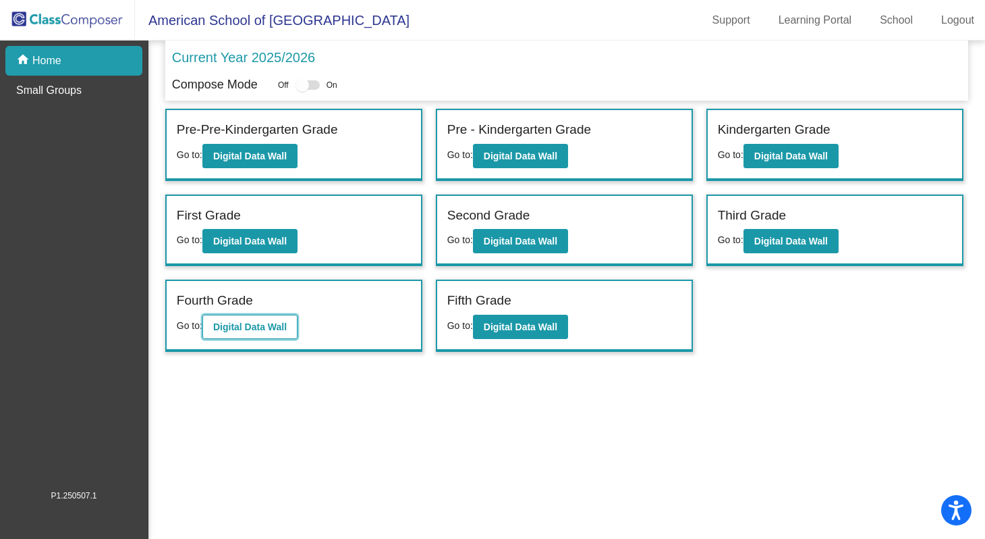
click at [225, 327] on b "Digital Data Wall" at bounding box center [250, 326] width 74 height 11
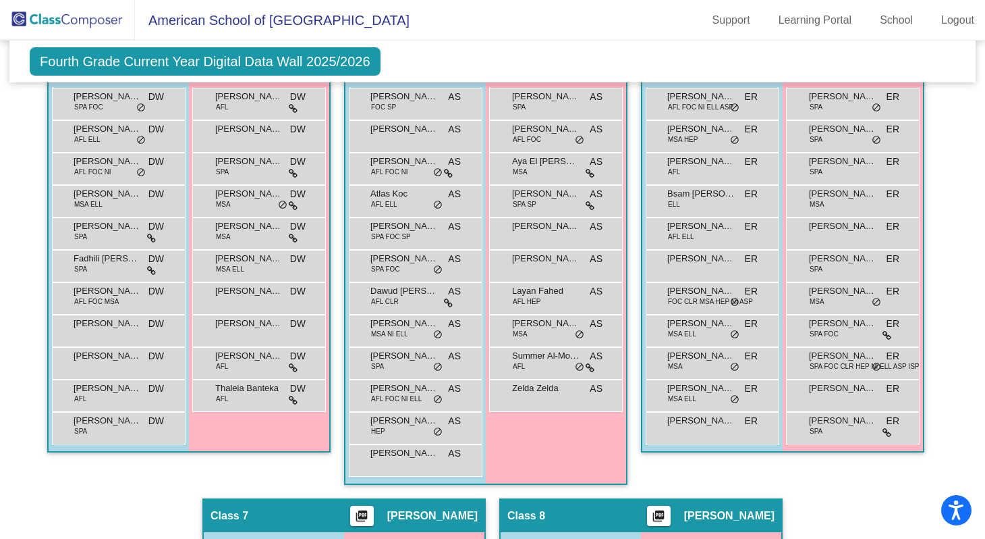
scroll to position [877, 0]
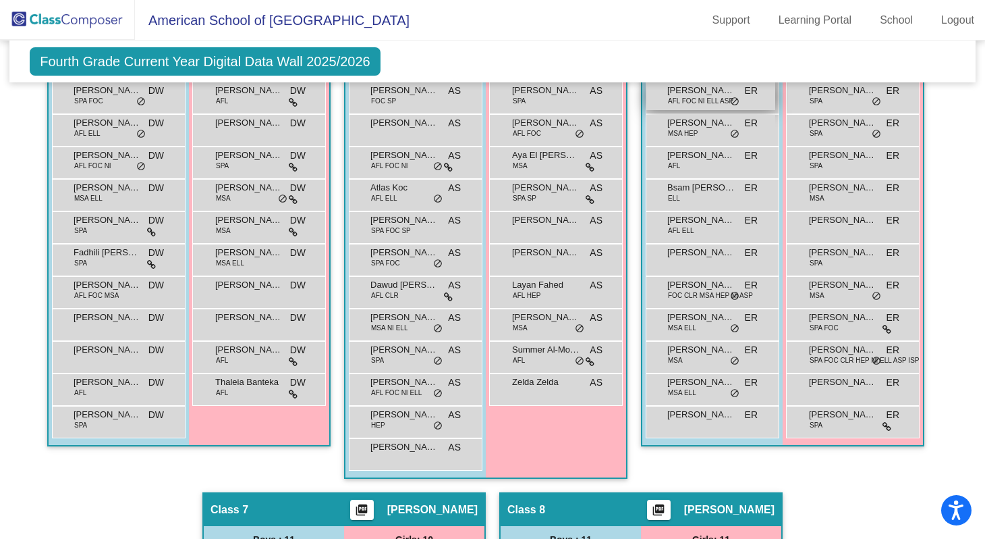
click at [692, 106] on span "AFL FOC NI ELL ASP" at bounding box center [700, 101] width 65 height 10
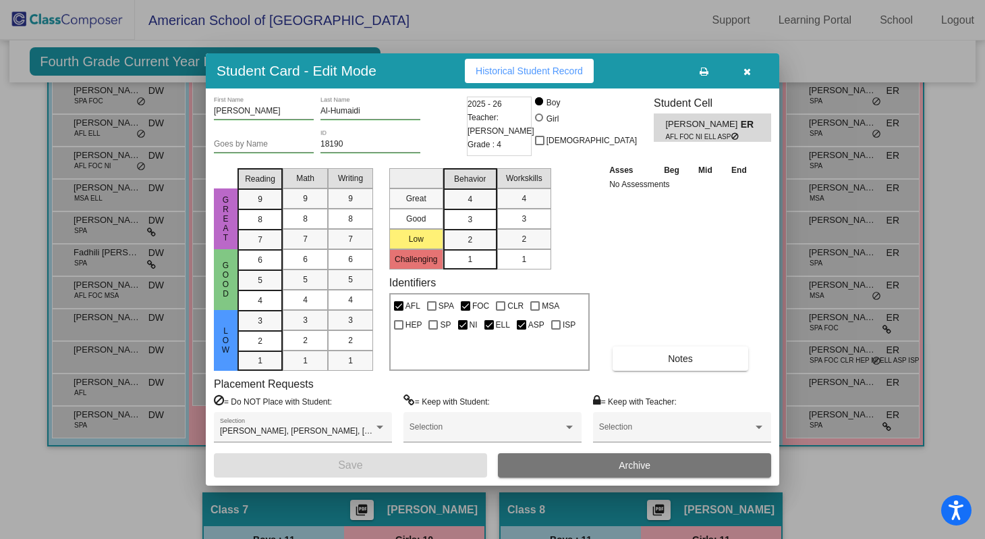
click at [747, 76] on icon "button" at bounding box center [747, 71] width 7 height 9
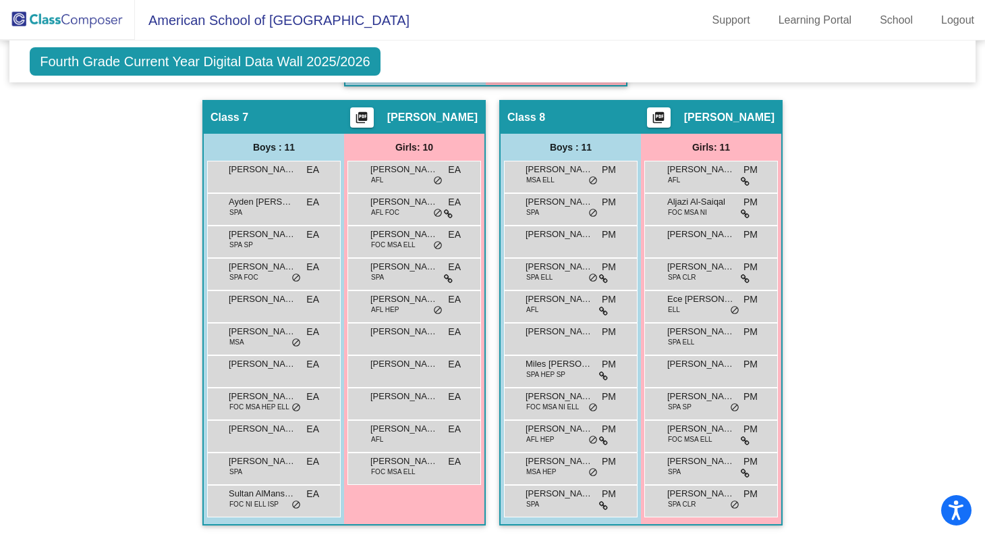
scroll to position [0, 0]
click at [248, 497] on span "Sultan AlMansouri" at bounding box center [262, 493] width 67 height 13
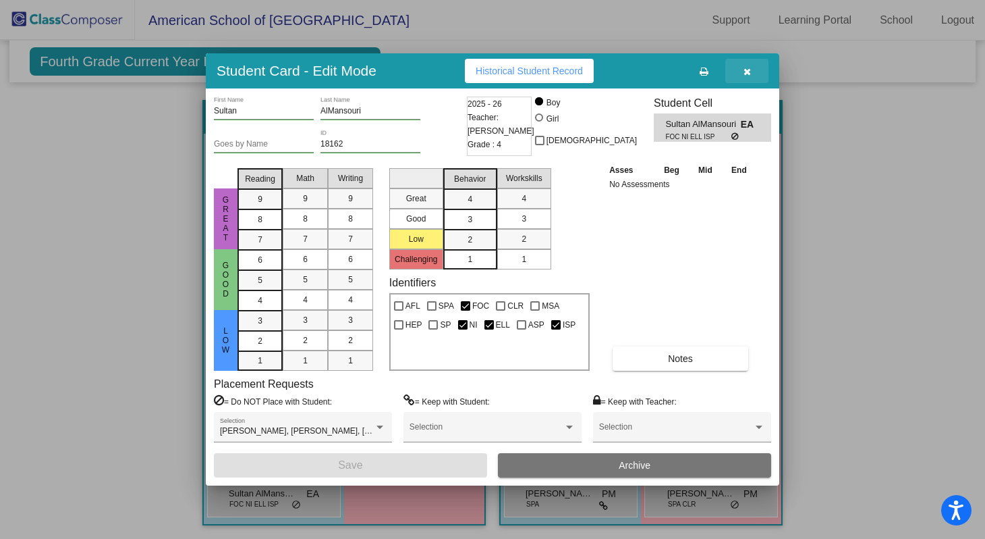
click at [749, 74] on icon "button" at bounding box center [747, 71] width 7 height 9
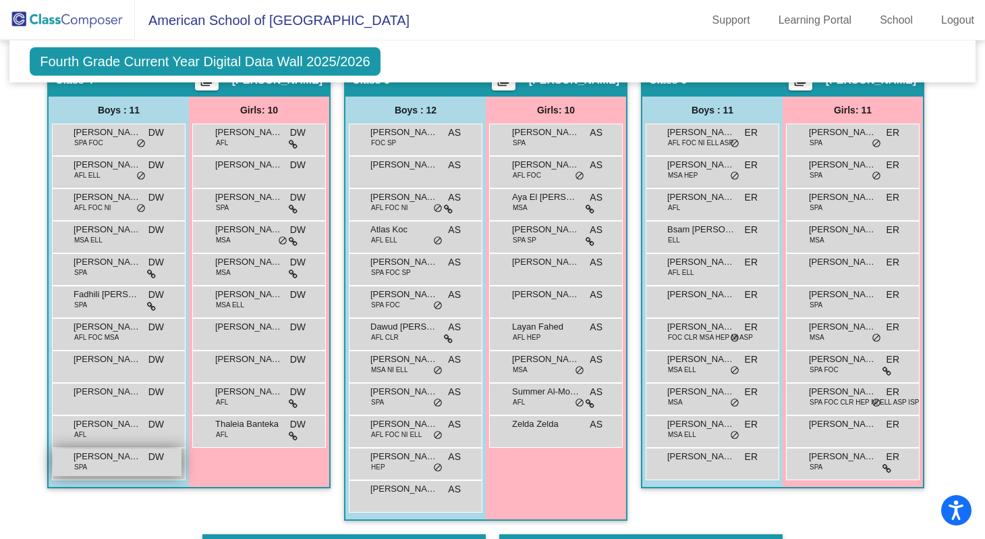
scroll to position [829, 0]
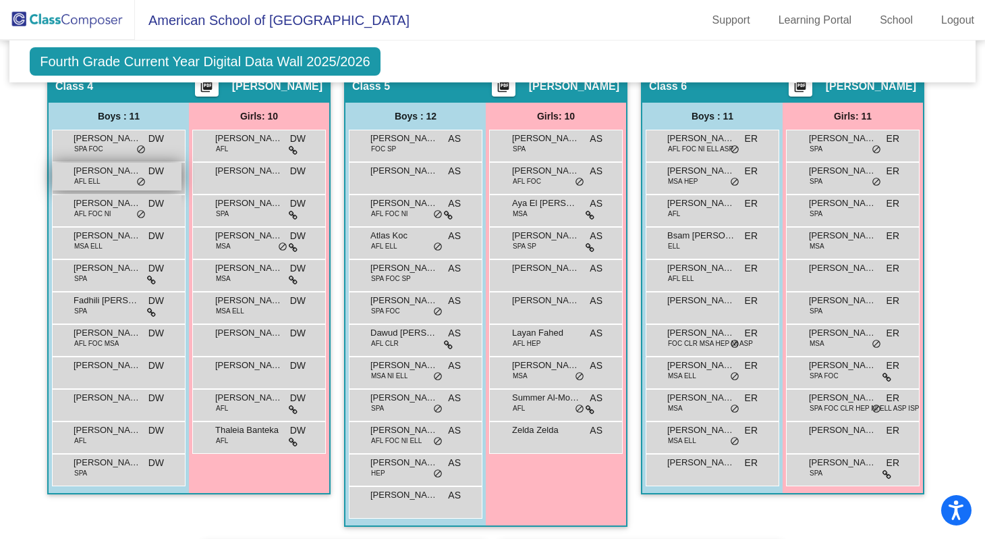
click at [114, 190] on div "Abdulrahman Al Khulaifi AFL ELL DW lock do_not_disturb_alt" at bounding box center [117, 177] width 129 height 28
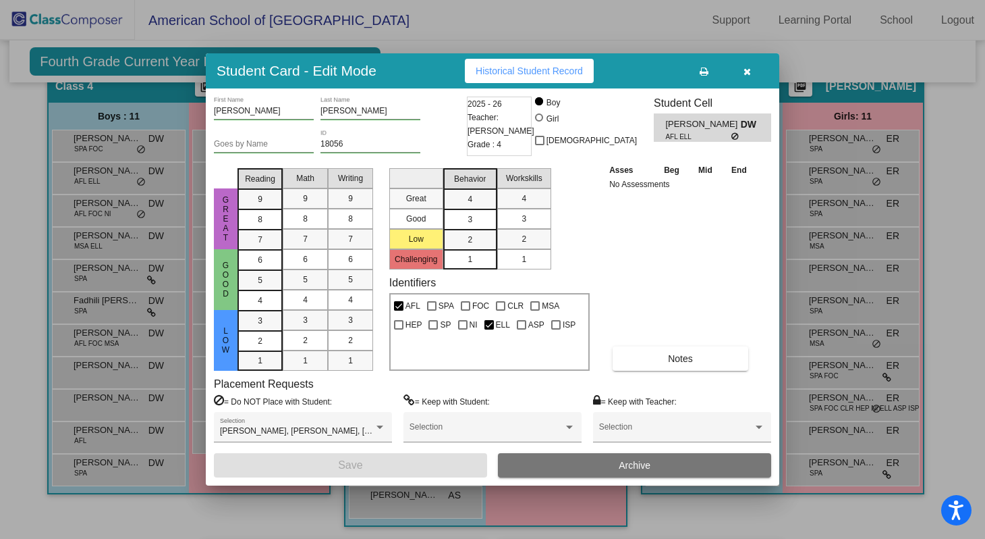
click at [750, 71] on button "button" at bounding box center [746, 71] width 43 height 24
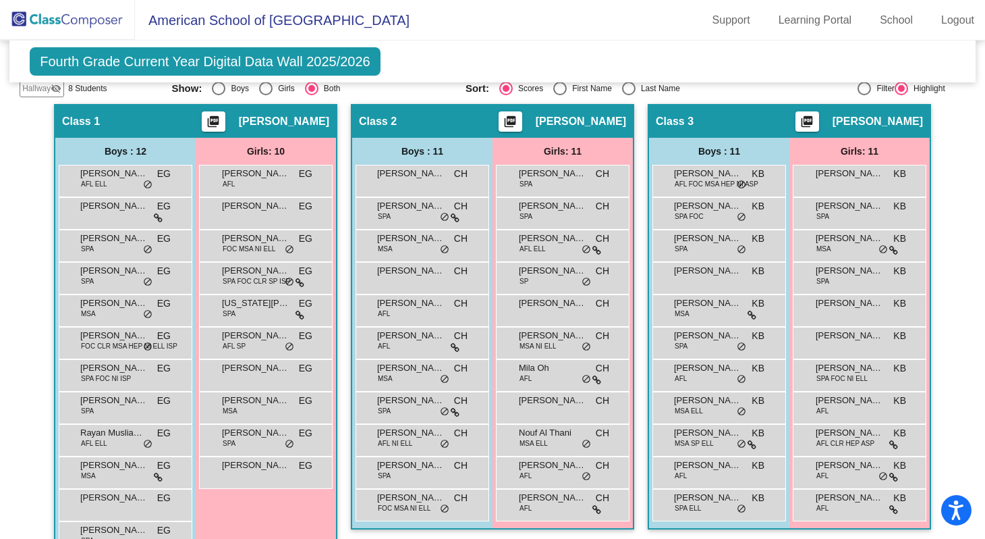
scroll to position [320, 0]
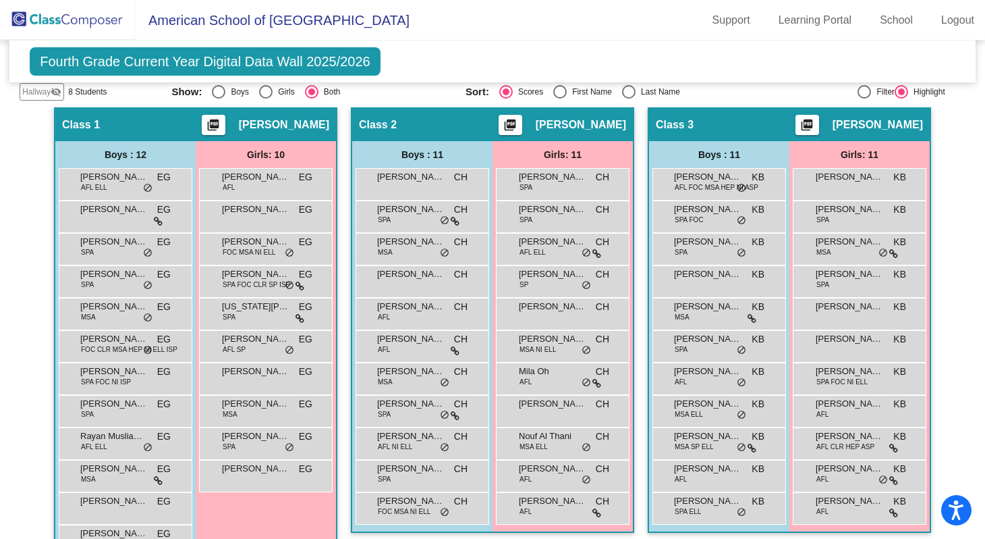
click at [0, 0] on div "Boys : 12" at bounding box center [0, 0] width 0 height 0
click at [111, 184] on span "Abdulrahman Al-Obaidan" at bounding box center [113, 176] width 67 height 13
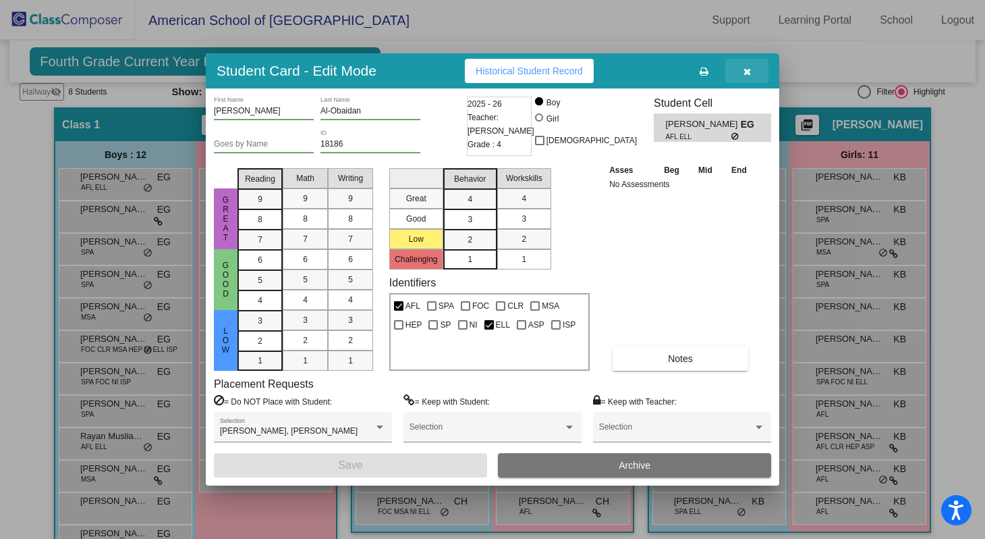
click at [746, 68] on icon "button" at bounding box center [747, 71] width 7 height 9
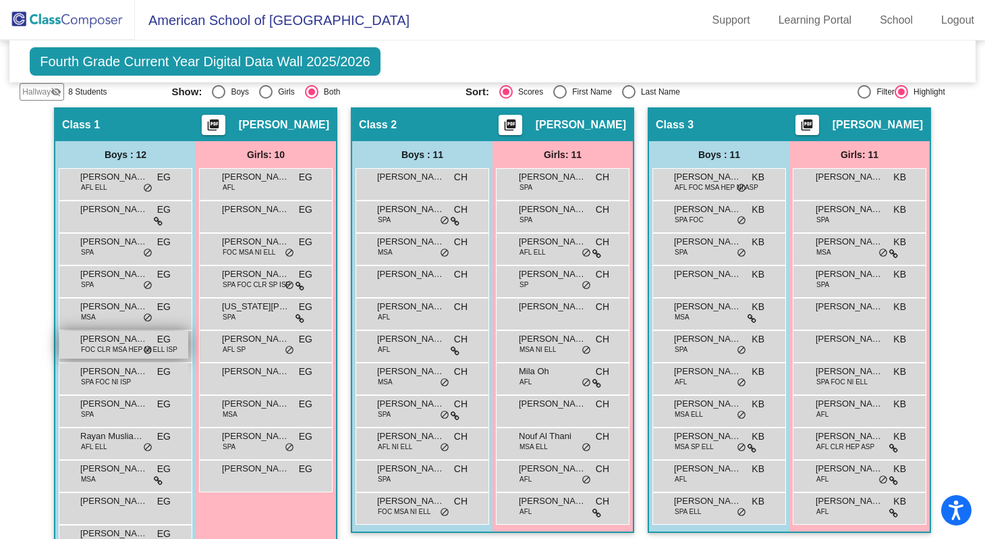
click at [124, 354] on span "FOC CLR MSA HEP NI ELL ISP" at bounding box center [129, 349] width 97 height 10
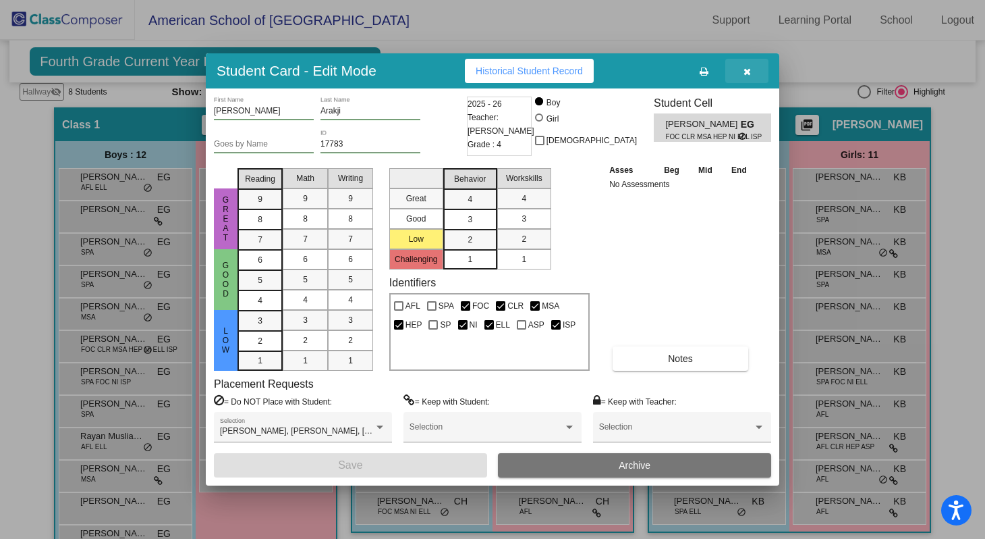
click at [748, 69] on icon "button" at bounding box center [747, 71] width 7 height 9
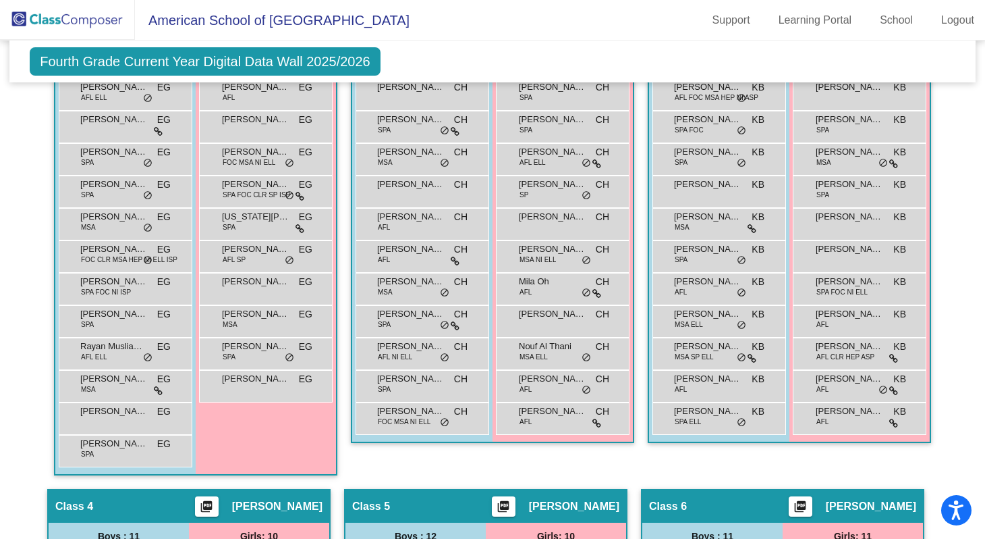
scroll to position [410, 0]
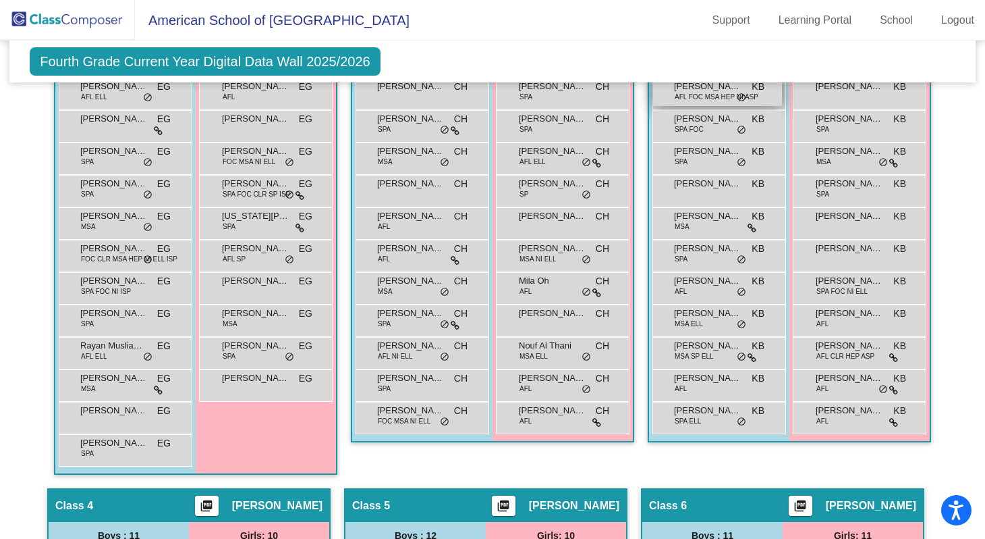
click at [706, 102] on span "AFL FOC MSA HEP NI ASP" at bounding box center [717, 97] width 84 height 10
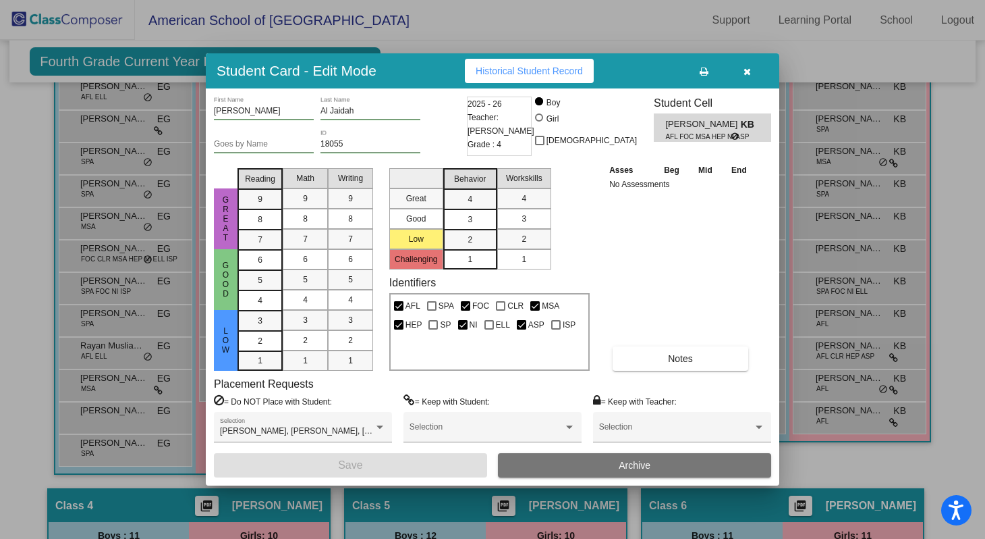
click at [750, 73] on button "button" at bounding box center [746, 71] width 43 height 24
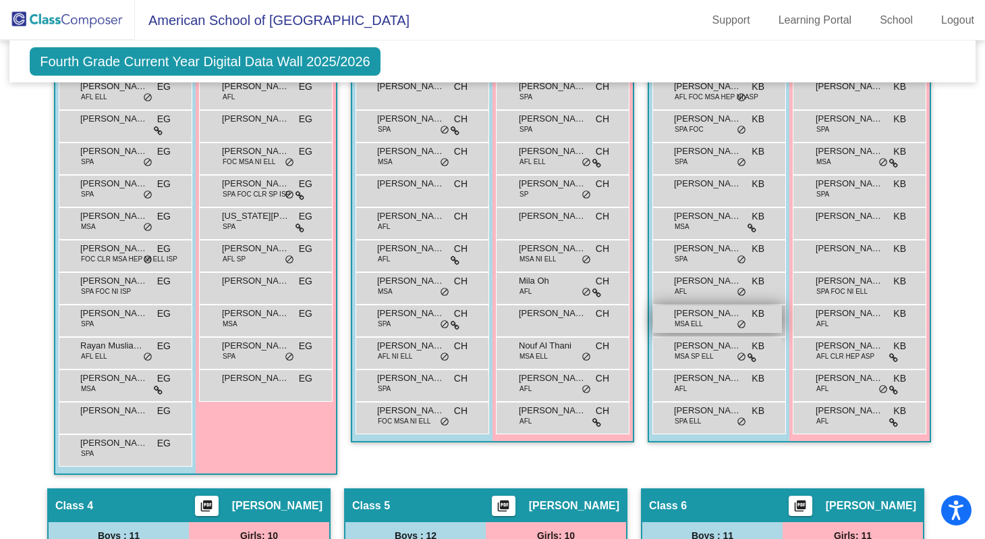
click at [715, 333] on div "Mohammed Alharami MSA ELL KB lock do_not_disturb_alt" at bounding box center [717, 319] width 129 height 28
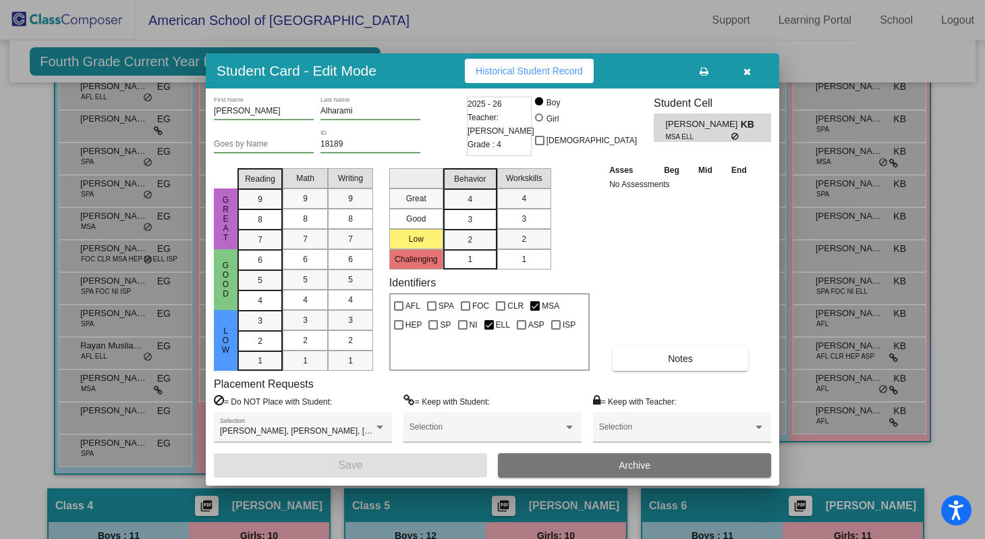
click at [742, 74] on button "button" at bounding box center [746, 71] width 43 height 24
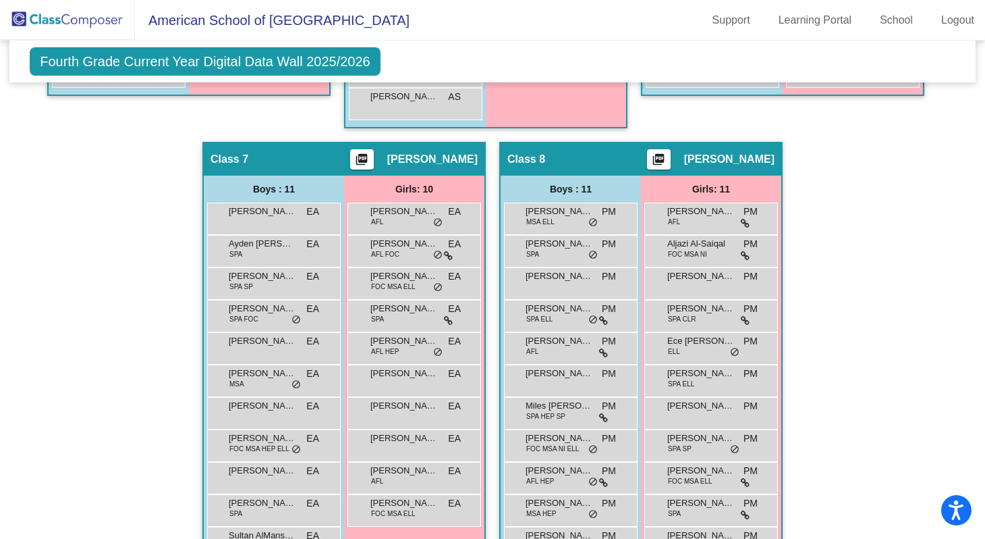
scroll to position [1229, 0]
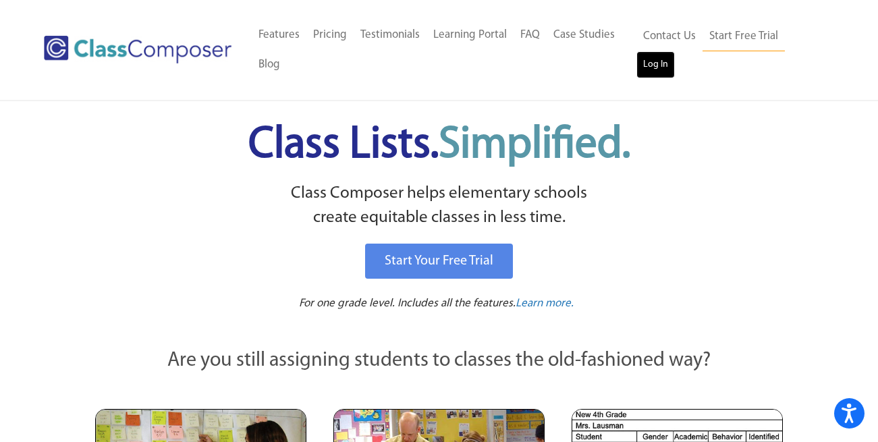
click at [642, 77] on link "Log In" at bounding box center [655, 64] width 38 height 27
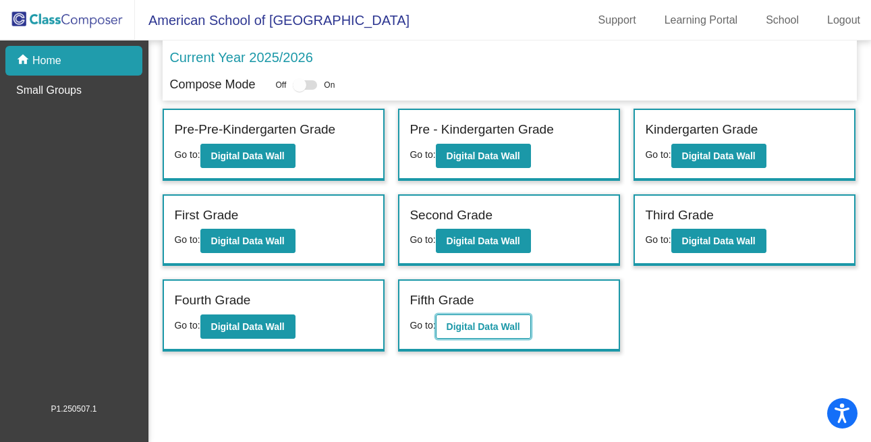
click at [490, 316] on button "Digital Data Wall" at bounding box center [483, 326] width 95 height 24
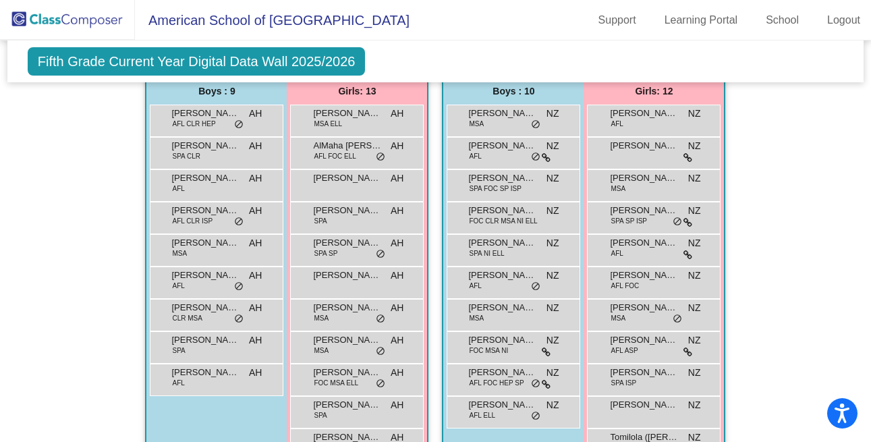
scroll to position [443, 0]
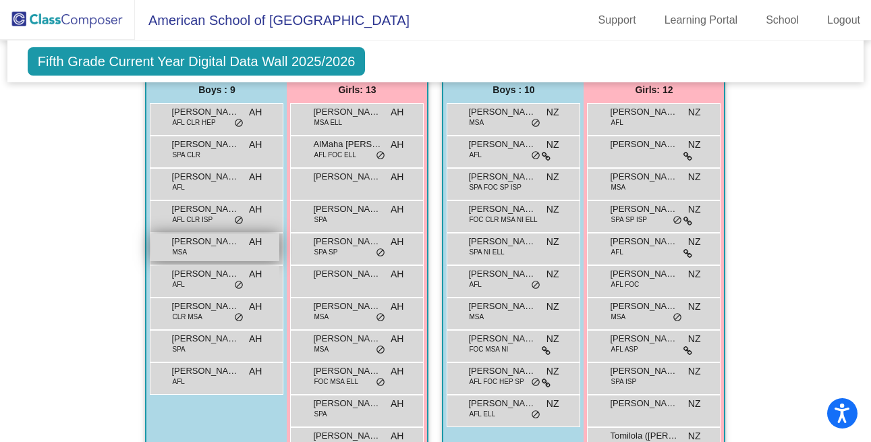
click at [201, 242] on span "Mohammad Eltablawy" at bounding box center [204, 241] width 67 height 13
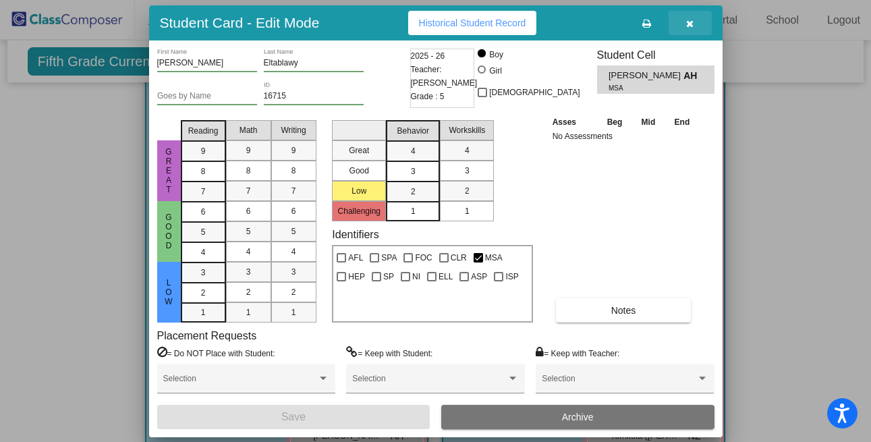
click at [690, 18] on span "button" at bounding box center [689, 23] width 7 height 11
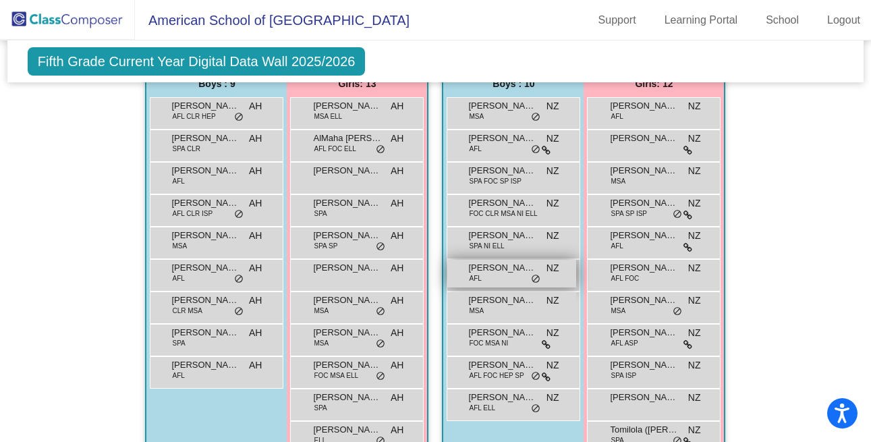
scroll to position [461, 0]
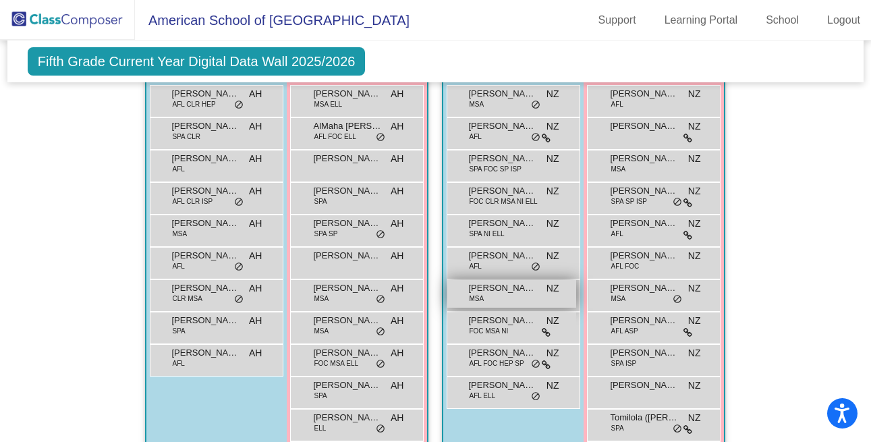
click at [508, 286] on span "Mohammed Fakhro" at bounding box center [501, 287] width 67 height 13
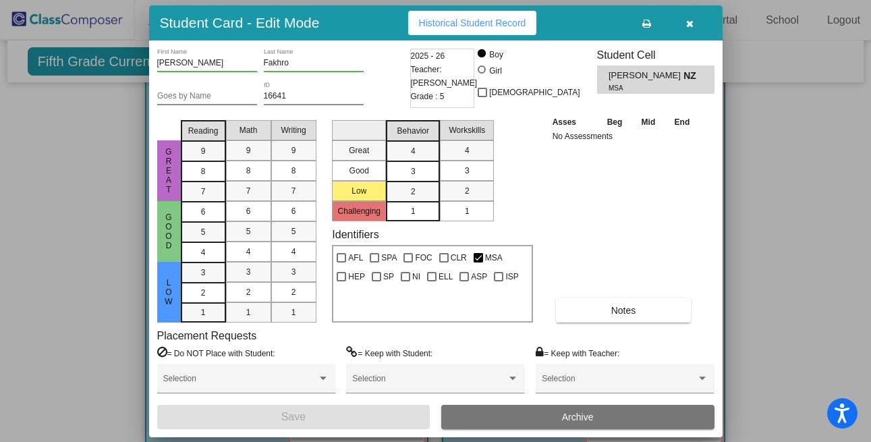
click at [690, 28] on button "button" at bounding box center [690, 23] width 43 height 24
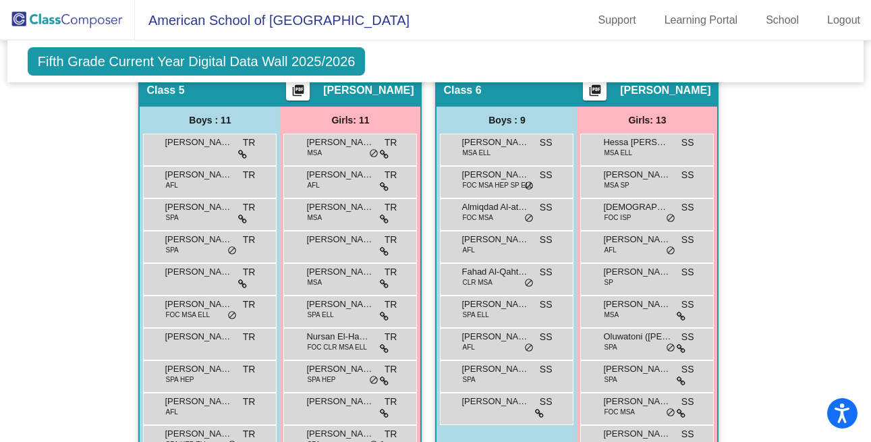
scroll to position [1392, 0]
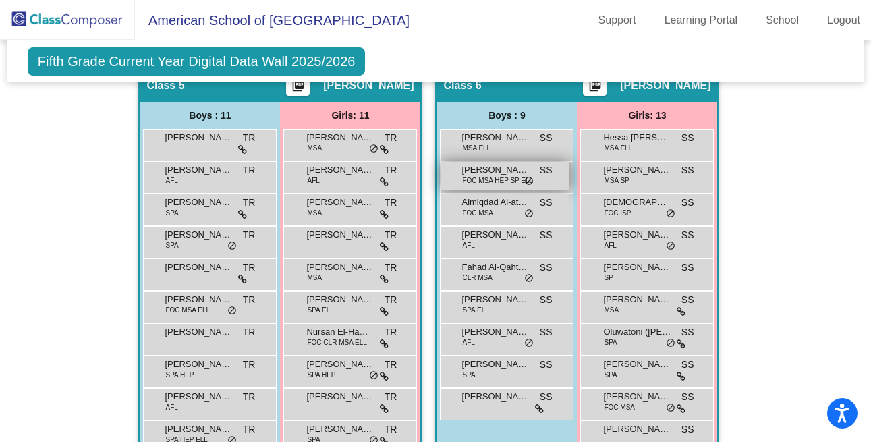
click at [493, 166] on span "Adam Zarkout" at bounding box center [495, 169] width 67 height 13
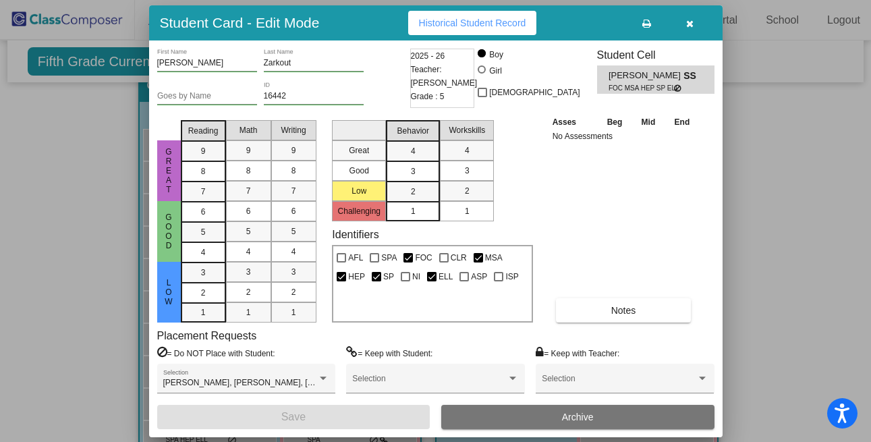
scroll to position [0, 0]
click at [483, 23] on span "Historical Student Record" at bounding box center [472, 23] width 107 height 11
click at [694, 22] on button "button" at bounding box center [690, 23] width 43 height 24
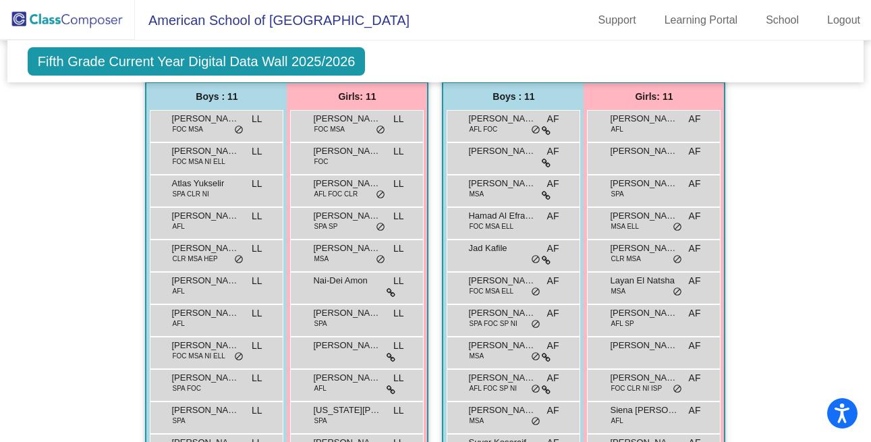
scroll to position [1911, 0]
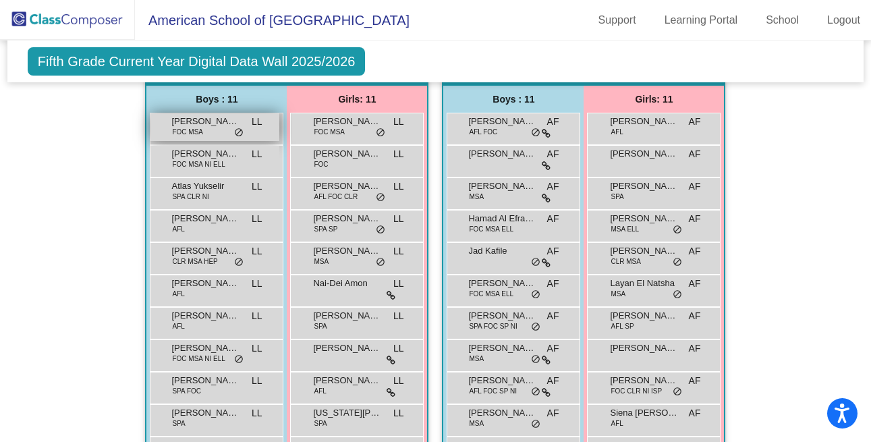
click at [192, 130] on span "FOC MSA" at bounding box center [187, 132] width 31 height 10
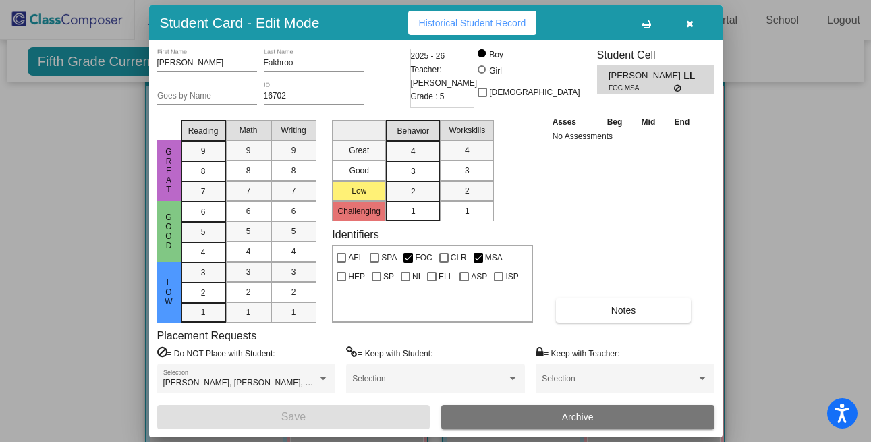
click at [458, 30] on button "Historical Student Record" at bounding box center [472, 23] width 129 height 24
click at [688, 18] on span "button" at bounding box center [689, 23] width 7 height 11
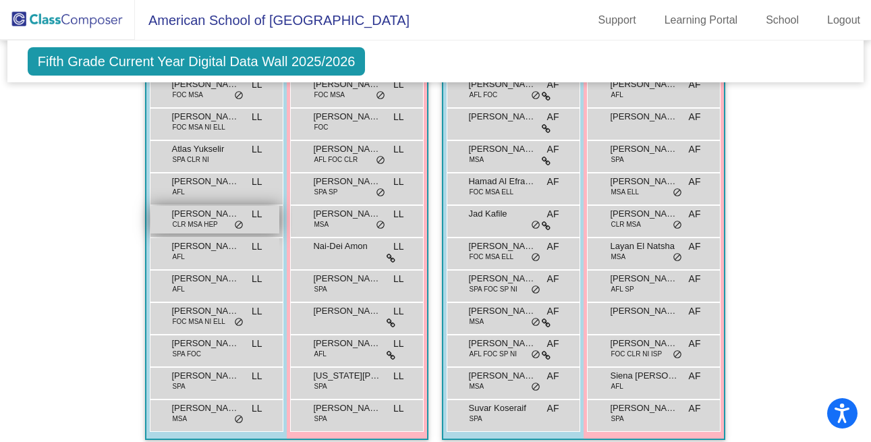
scroll to position [1956, 0]
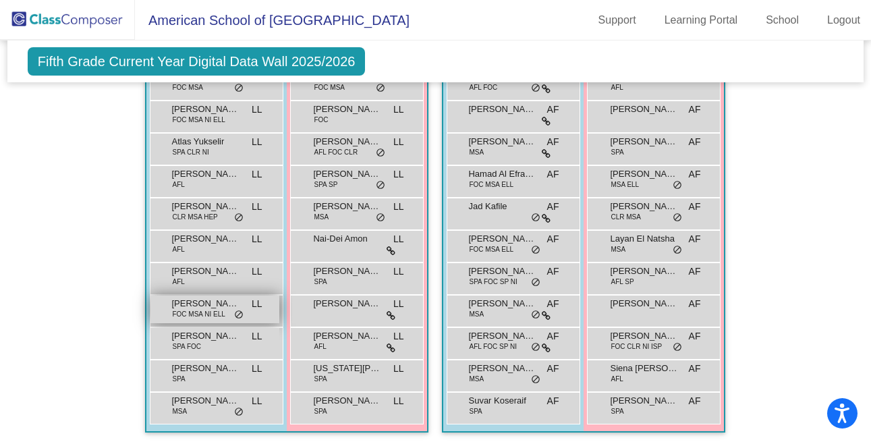
click at [185, 309] on span "FOC MSA NI ELL" at bounding box center [198, 314] width 53 height 10
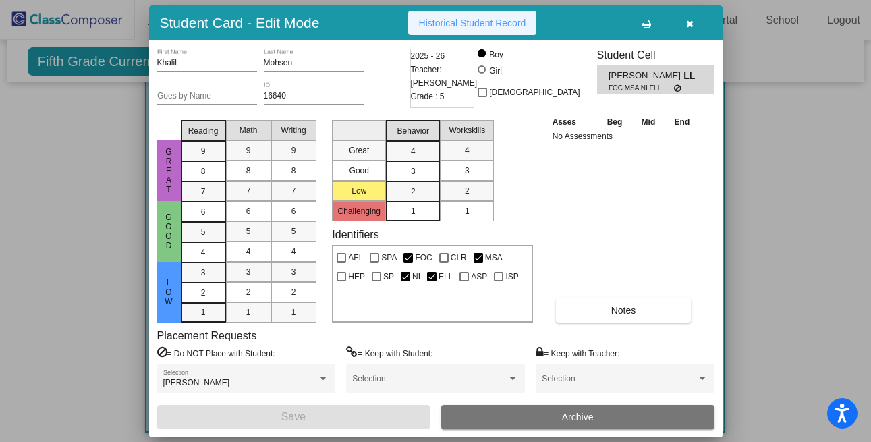
click at [462, 27] on span "Historical Student Record" at bounding box center [472, 23] width 107 height 11
click at [694, 22] on button "button" at bounding box center [690, 23] width 43 height 24
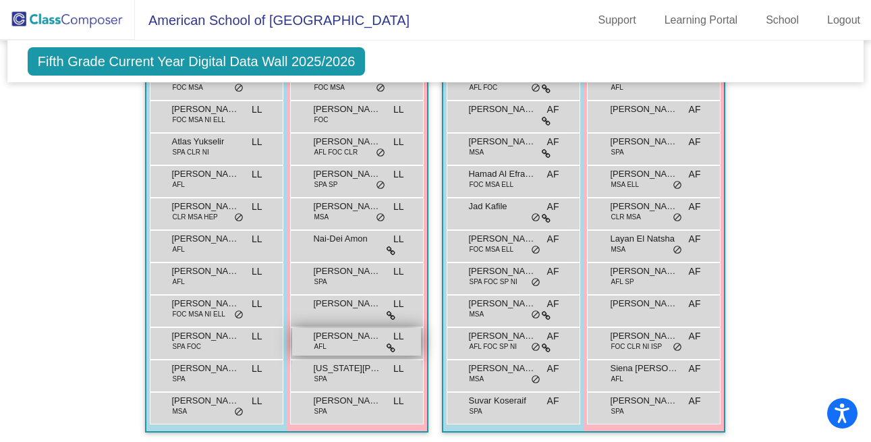
scroll to position [1963, 0]
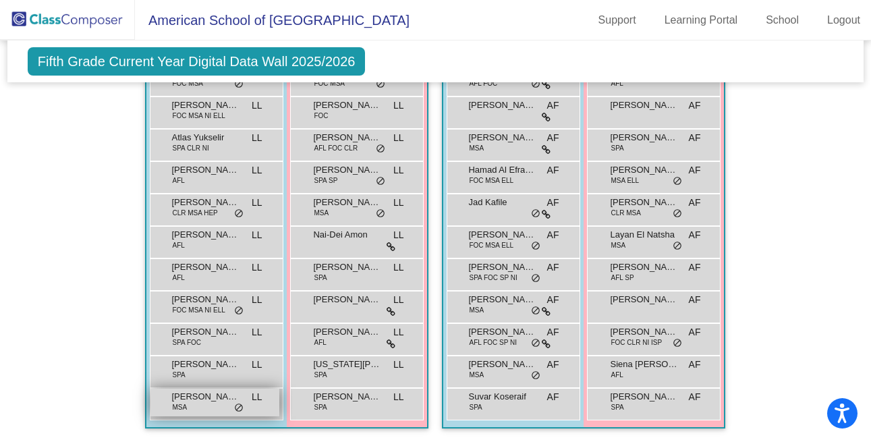
click at [200, 403] on div "Yehia Elhelali MSA LL lock do_not_disturb_alt" at bounding box center [214, 403] width 129 height 28
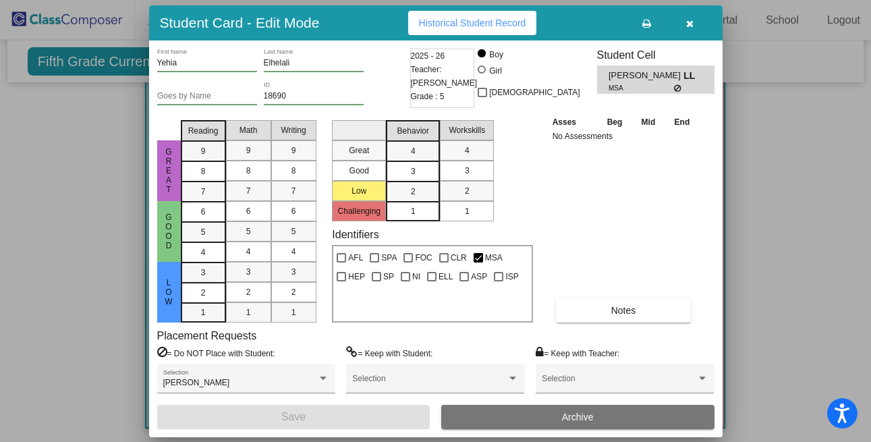
click at [483, 24] on span "Historical Student Record" at bounding box center [472, 23] width 107 height 11
click at [691, 22] on icon "button" at bounding box center [689, 23] width 7 height 9
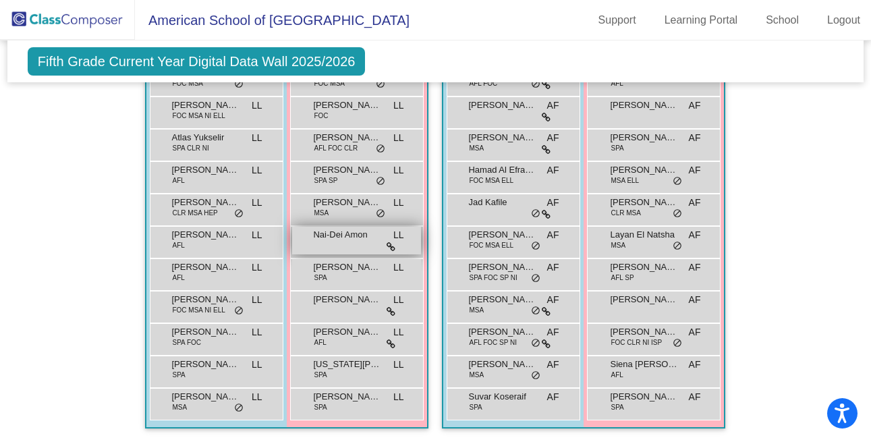
click at [361, 228] on span "Nai-Dei Amon" at bounding box center [346, 234] width 67 height 13
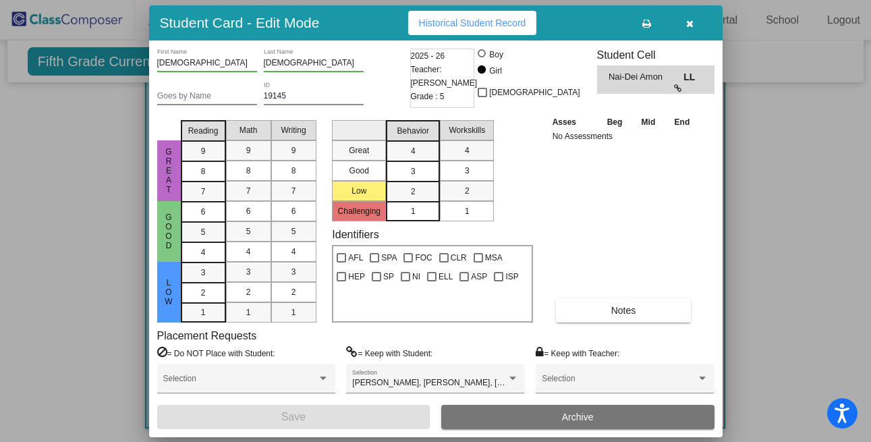
click at [495, 19] on span "Historical Student Record" at bounding box center [472, 23] width 107 height 11
click at [697, 26] on button "button" at bounding box center [690, 23] width 43 height 24
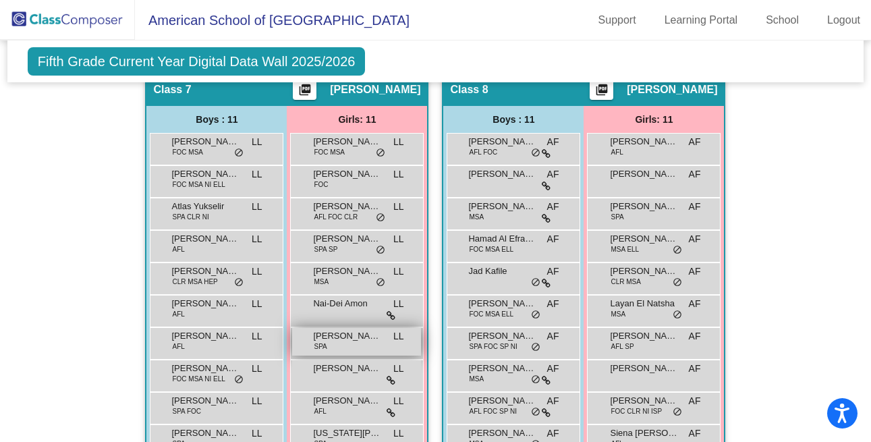
scroll to position [1890, 0]
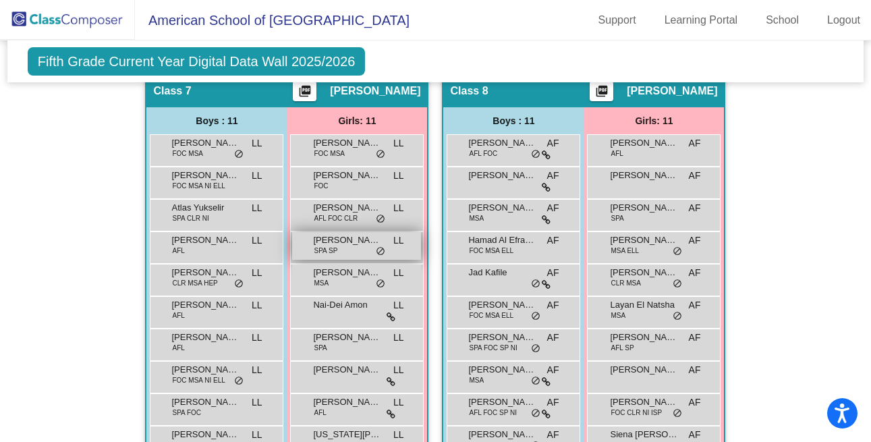
click at [354, 249] on div "Magdalena Saleh SPA SP LL lock do_not_disturb_alt" at bounding box center [356, 246] width 129 height 28
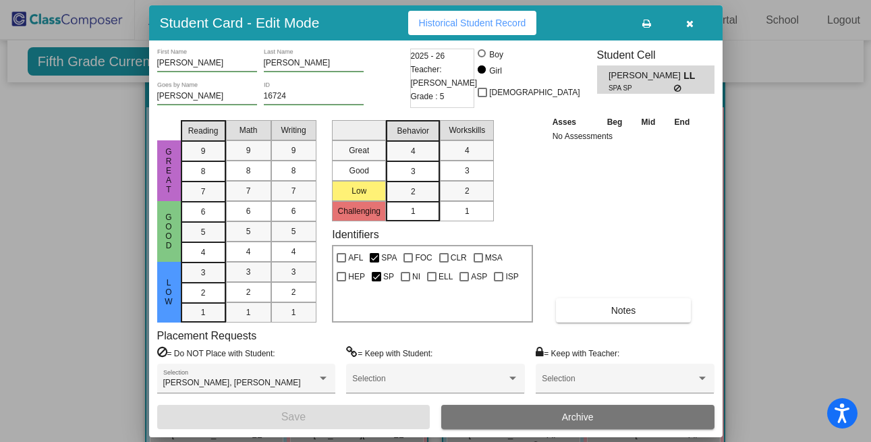
click at [487, 24] on span "Historical Student Record" at bounding box center [472, 23] width 107 height 11
click at [694, 27] on button "button" at bounding box center [690, 23] width 43 height 24
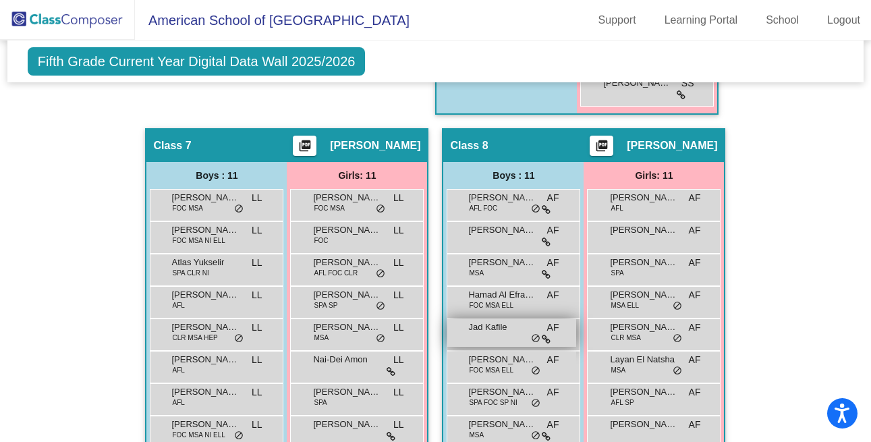
scroll to position [1832, 0]
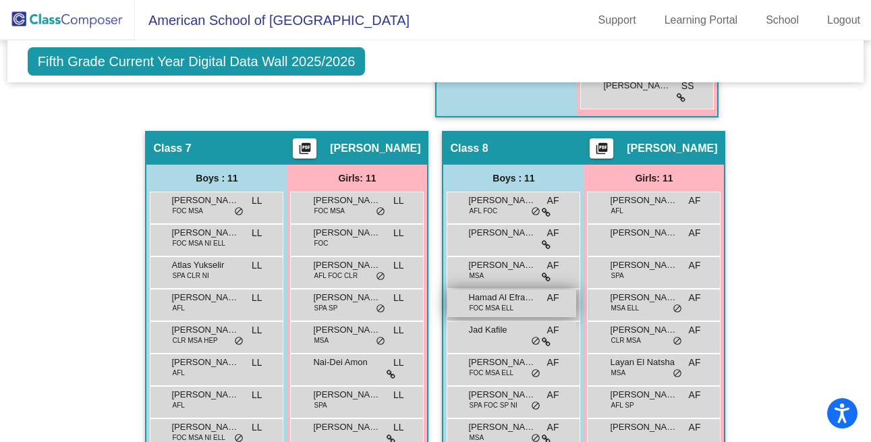
click at [517, 298] on span "Hamad Al Efrangi" at bounding box center [501, 297] width 67 height 13
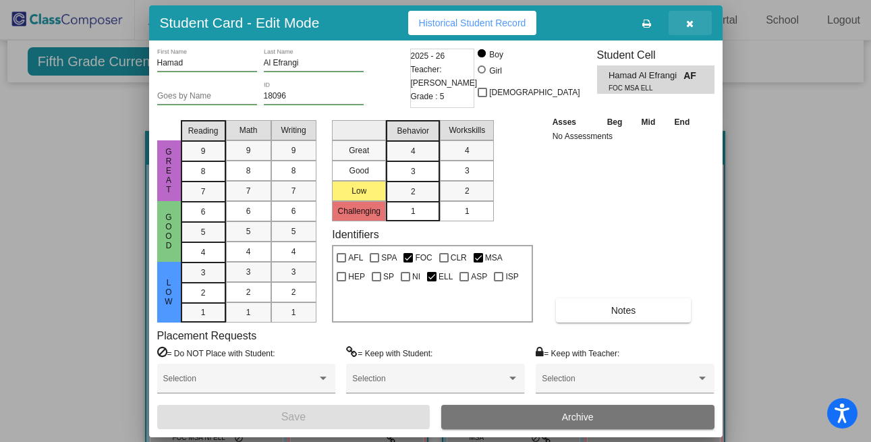
click at [683, 25] on button "button" at bounding box center [690, 23] width 43 height 24
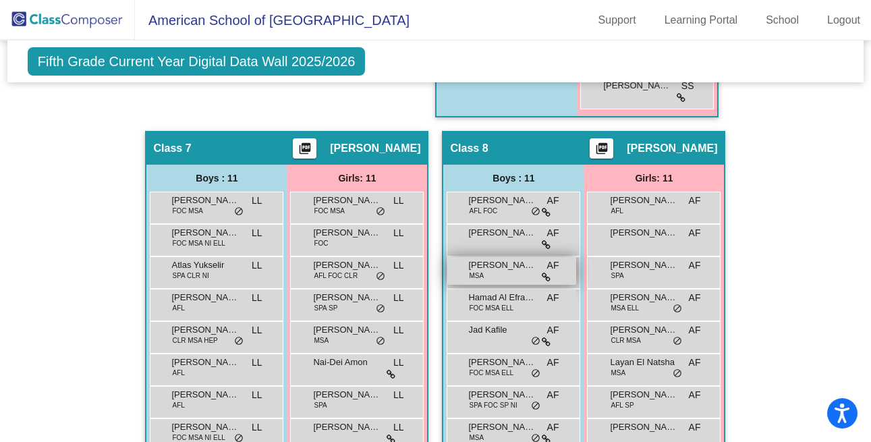
click at [487, 265] on span "Ali Abdo" at bounding box center [501, 264] width 67 height 13
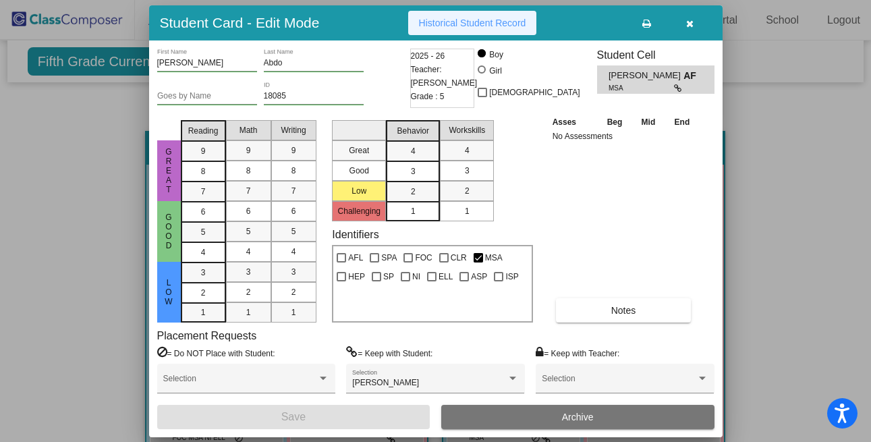
click at [503, 18] on span "Historical Student Record" at bounding box center [472, 23] width 107 height 11
click at [692, 26] on icon "button" at bounding box center [689, 23] width 7 height 9
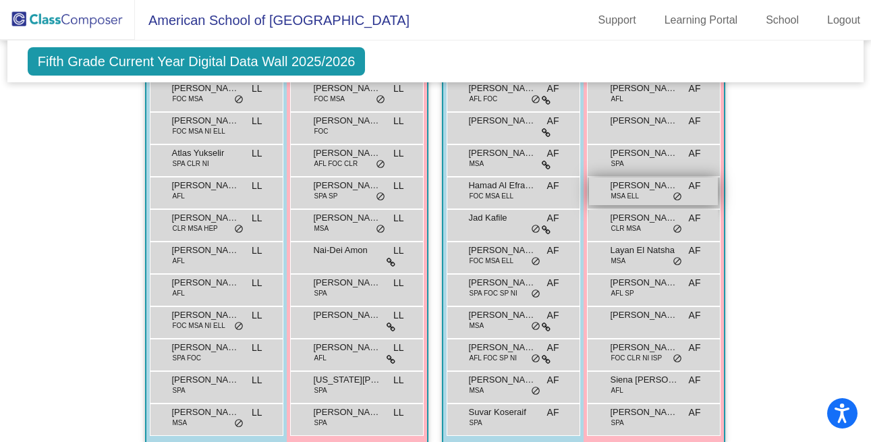
scroll to position [1963, 0]
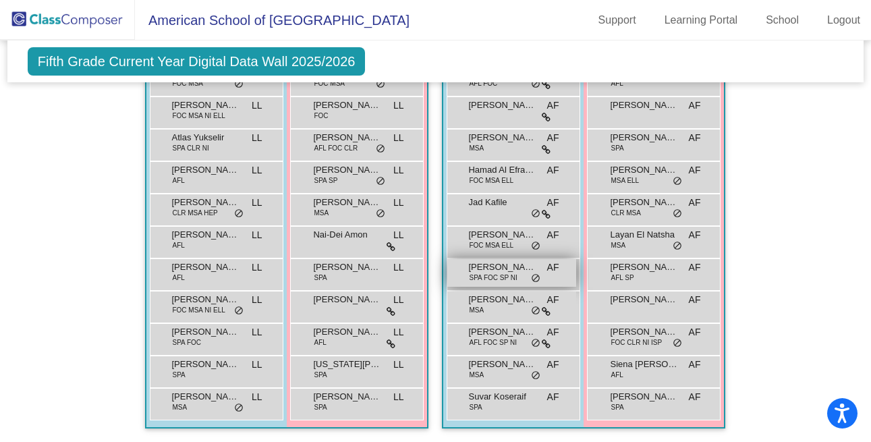
click at [493, 273] on span "SPA FOC SP NI" at bounding box center [493, 278] width 48 height 10
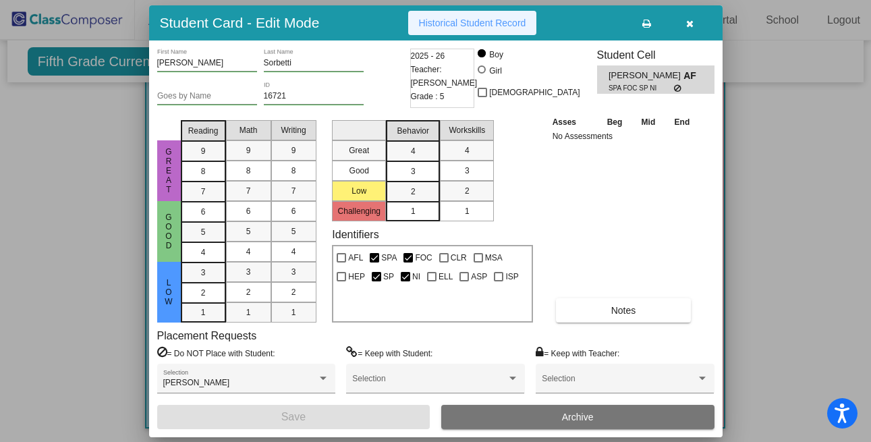
click at [503, 30] on button "Historical Student Record" at bounding box center [472, 23] width 129 height 24
click at [693, 21] on icon "button" at bounding box center [689, 23] width 7 height 9
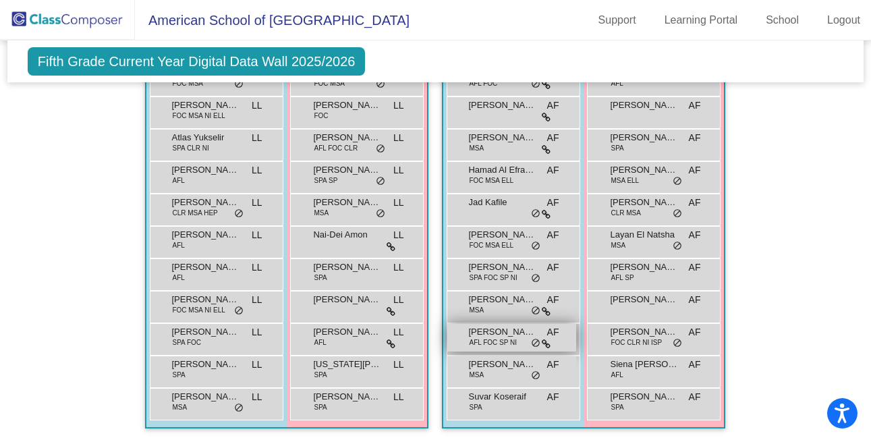
click at [495, 329] on span "Noah Saleh" at bounding box center [501, 331] width 67 height 13
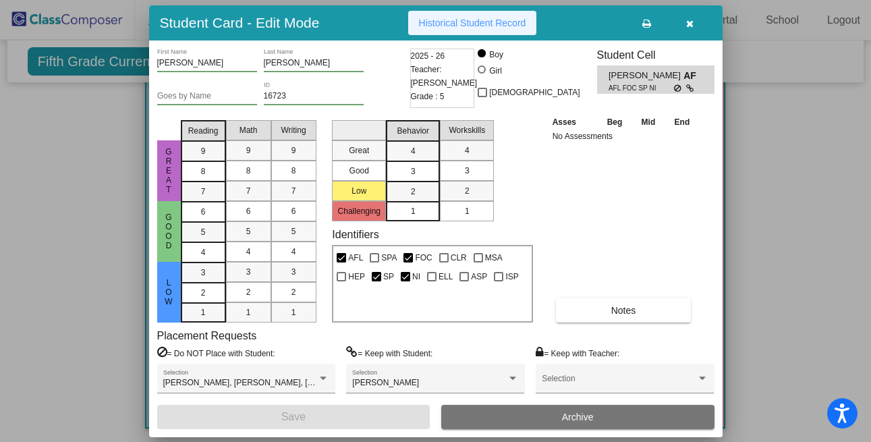
click at [483, 16] on button "Historical Student Record" at bounding box center [472, 23] width 129 height 24
click at [688, 20] on icon "button" at bounding box center [689, 23] width 7 height 9
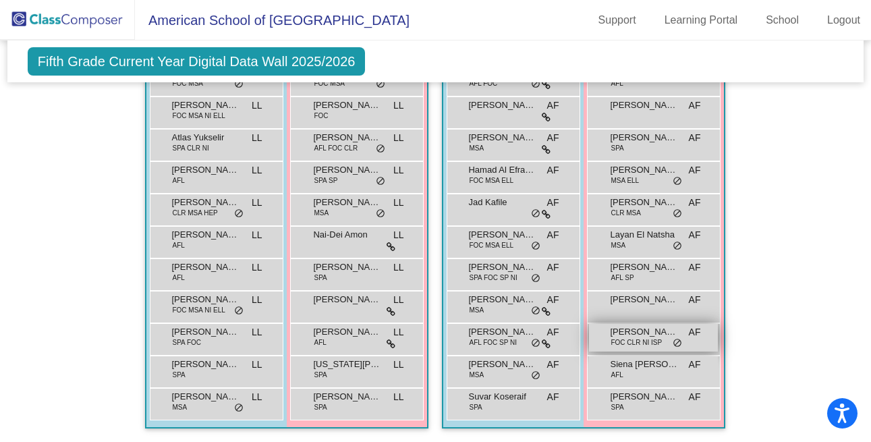
click at [611, 337] on span "FOC CLR NI ISP" at bounding box center [636, 342] width 51 height 10
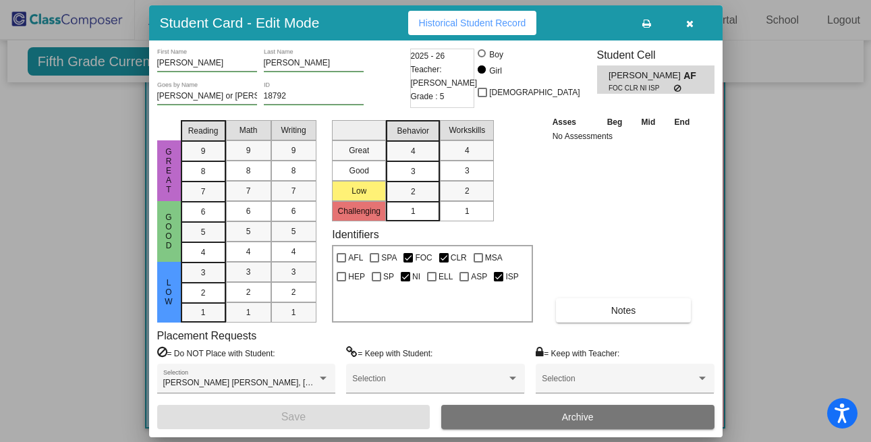
click at [485, 23] on span "Historical Student Record" at bounding box center [472, 23] width 107 height 11
click at [690, 20] on icon "button" at bounding box center [689, 23] width 7 height 9
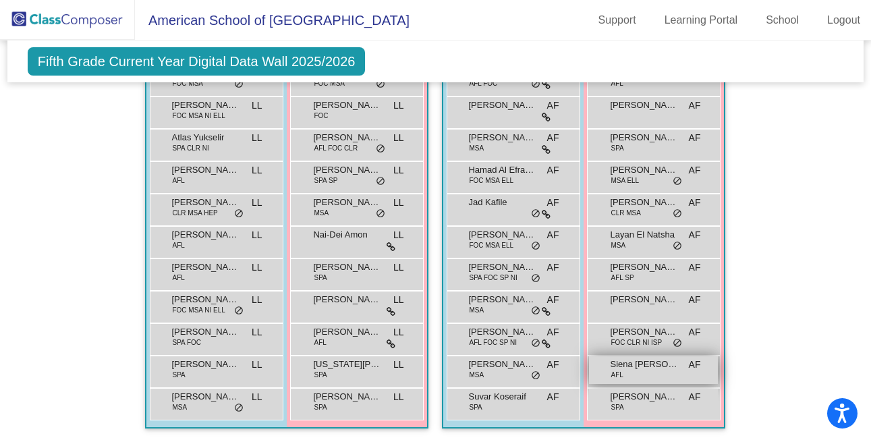
click at [655, 358] on span "Siena Durrant" at bounding box center [643, 364] width 67 height 13
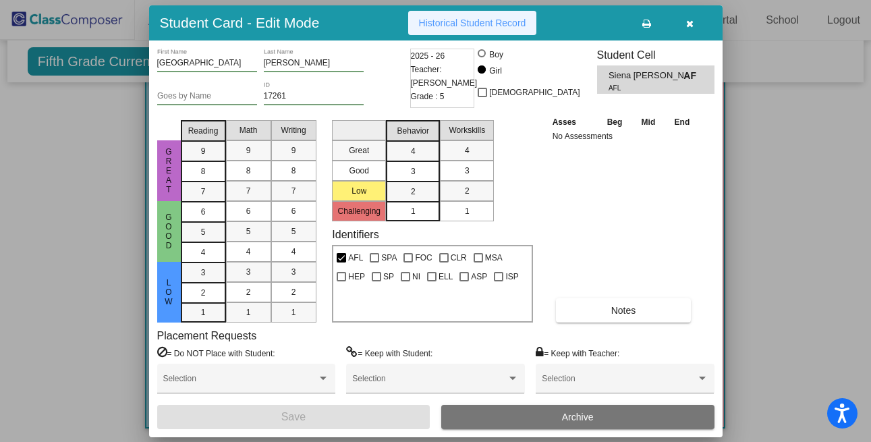
click at [470, 24] on span "Historical Student Record" at bounding box center [472, 23] width 107 height 11
click at [689, 21] on icon "button" at bounding box center [689, 23] width 7 height 9
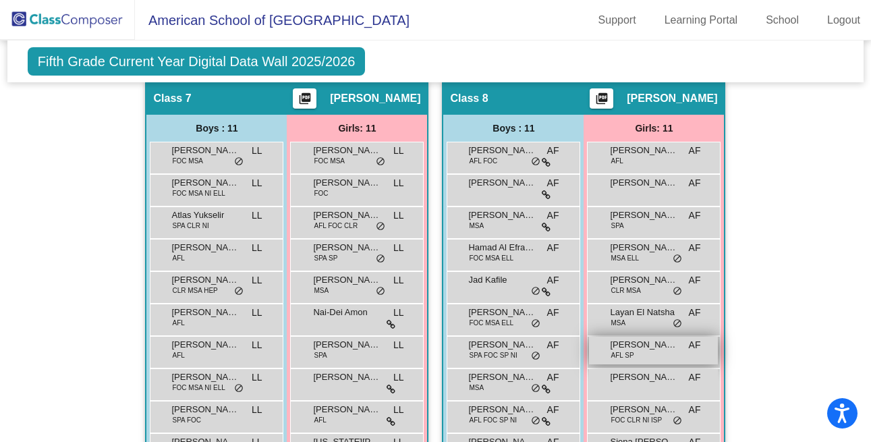
scroll to position [1882, 0]
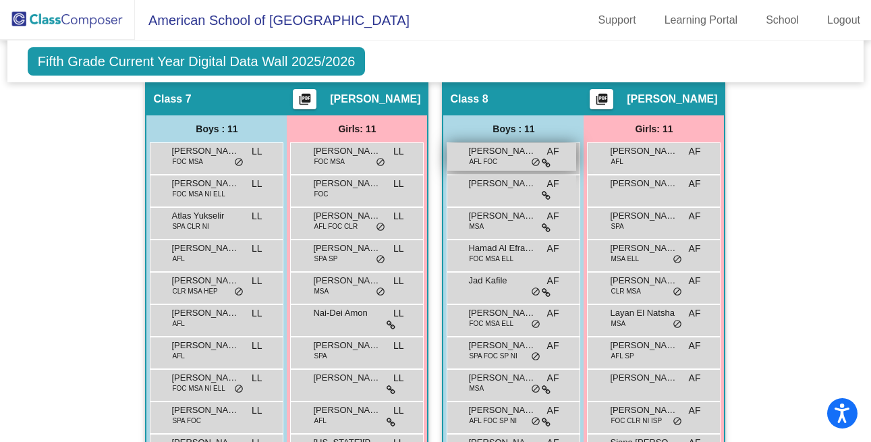
click at [500, 147] on span "Ahaan Hadi Afsal" at bounding box center [501, 150] width 67 height 13
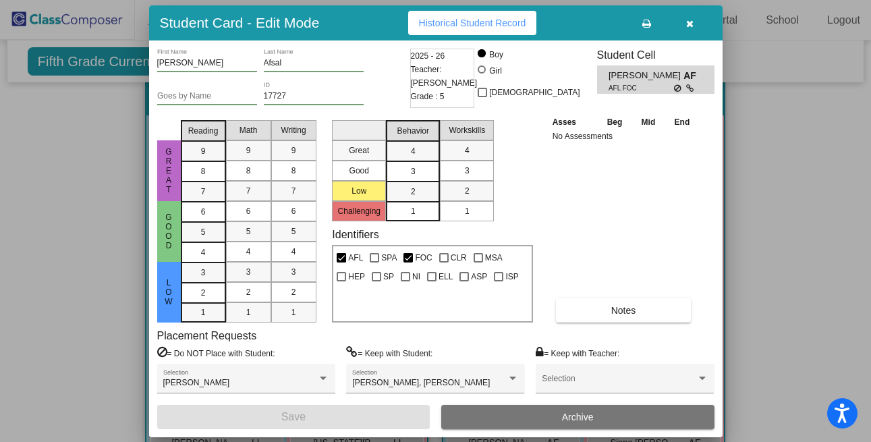
click at [491, 22] on span "Historical Student Record" at bounding box center [472, 23] width 107 height 11
click at [686, 28] on button "button" at bounding box center [690, 23] width 43 height 24
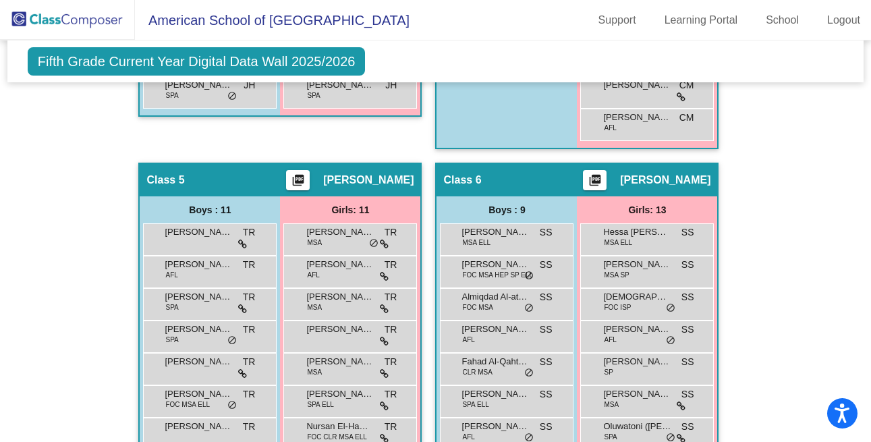
scroll to position [1235, 0]
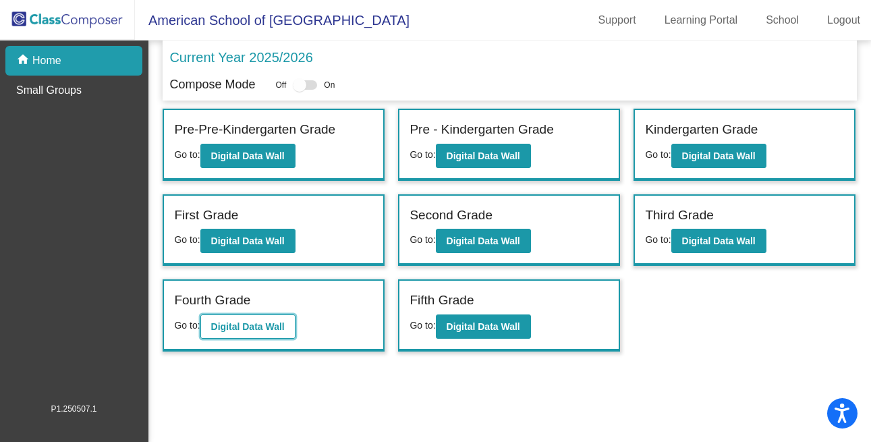
click at [244, 329] on b "Digital Data Wall" at bounding box center [248, 326] width 74 height 11
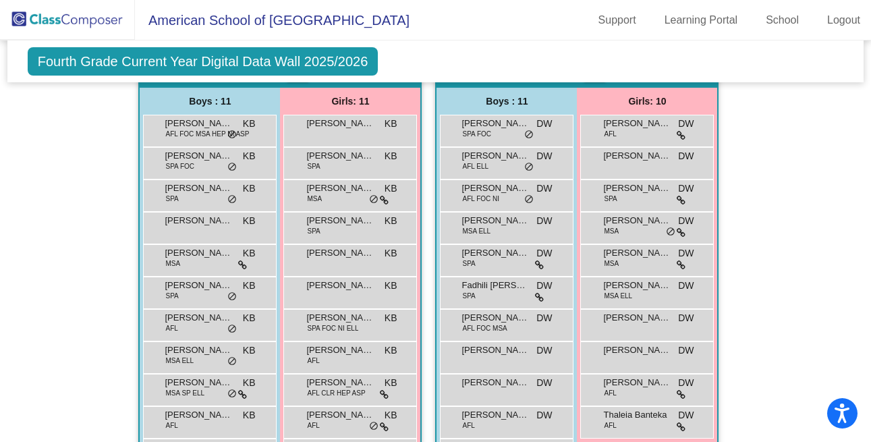
scroll to position [901, 0]
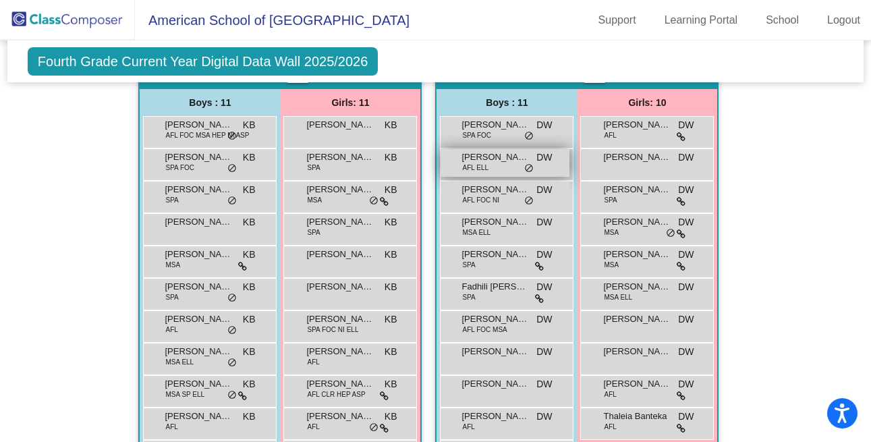
click at [470, 165] on span "AFL ELL" at bounding box center [475, 168] width 26 height 10
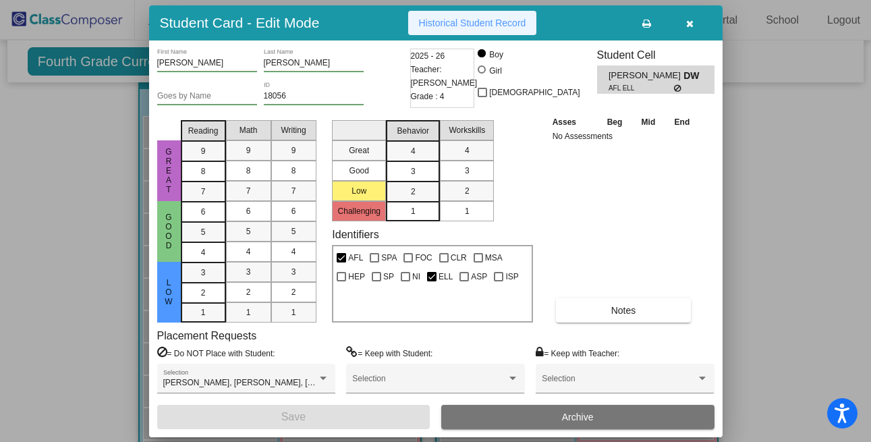
click at [473, 20] on span "Historical Student Record" at bounding box center [472, 23] width 107 height 11
click at [690, 23] on icon "button" at bounding box center [689, 23] width 7 height 9
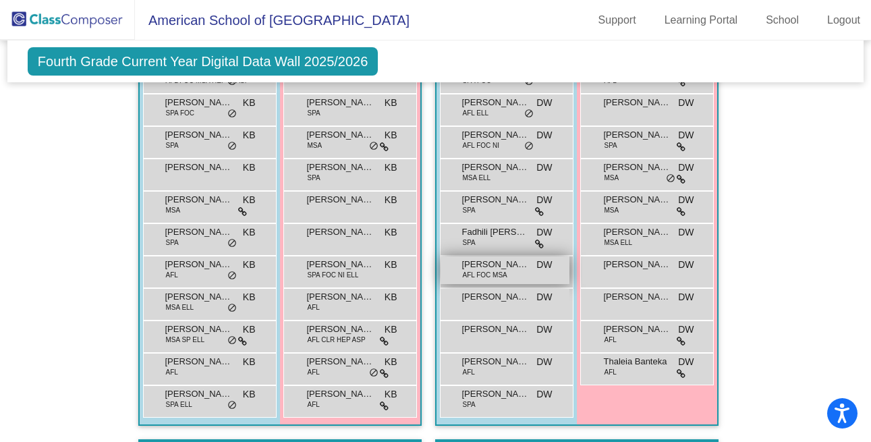
scroll to position [954, 0]
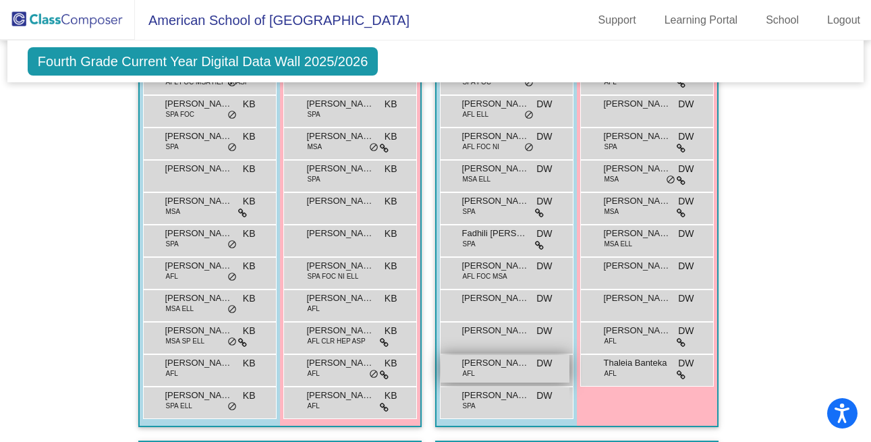
click at [493, 359] on span "Miles Hunte" at bounding box center [495, 362] width 67 height 13
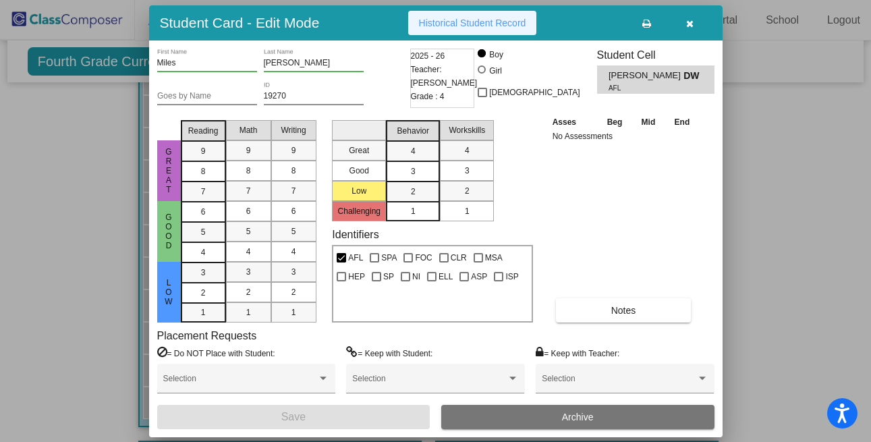
click at [472, 22] on span "Historical Student Record" at bounding box center [472, 23] width 107 height 11
click at [690, 22] on icon "button" at bounding box center [689, 23] width 7 height 9
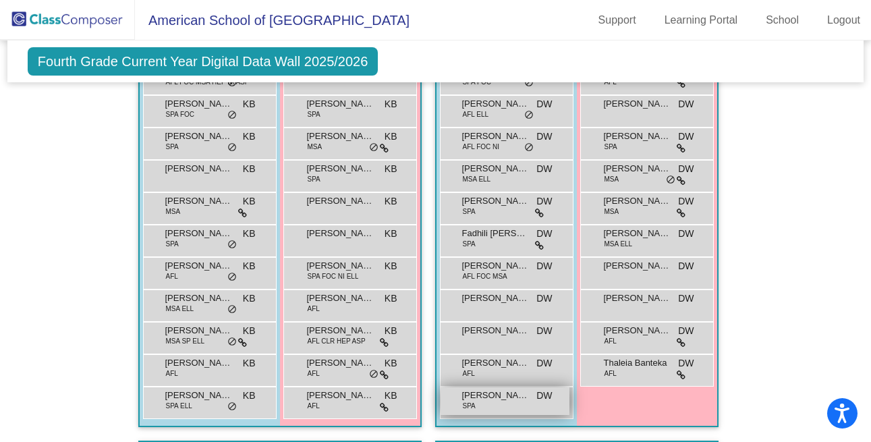
click at [489, 397] on span "Suraj Pathi" at bounding box center [495, 395] width 67 height 13
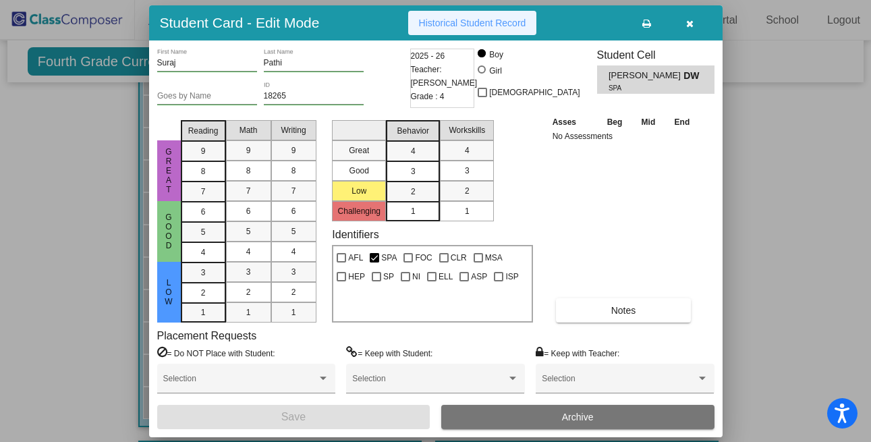
click at [482, 26] on span "Historical Student Record" at bounding box center [472, 23] width 107 height 11
click at [691, 20] on icon "button" at bounding box center [689, 23] width 7 height 9
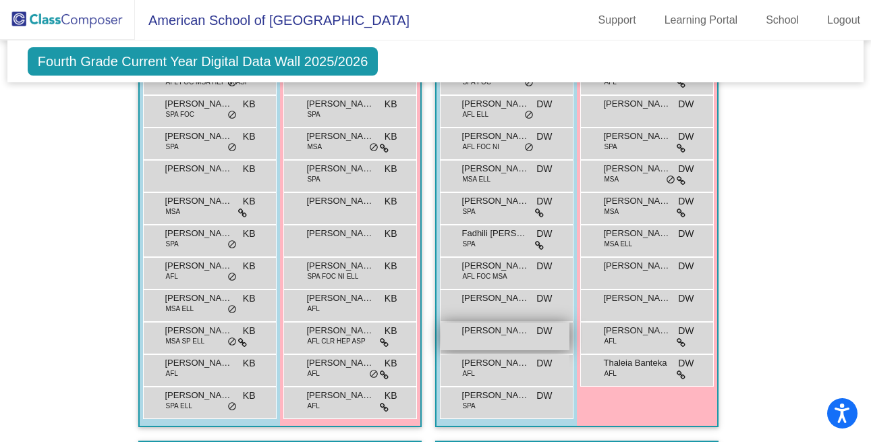
click at [492, 336] on div "Lucas Gonzalez osorio DW lock do_not_disturb_alt" at bounding box center [505, 337] width 129 height 28
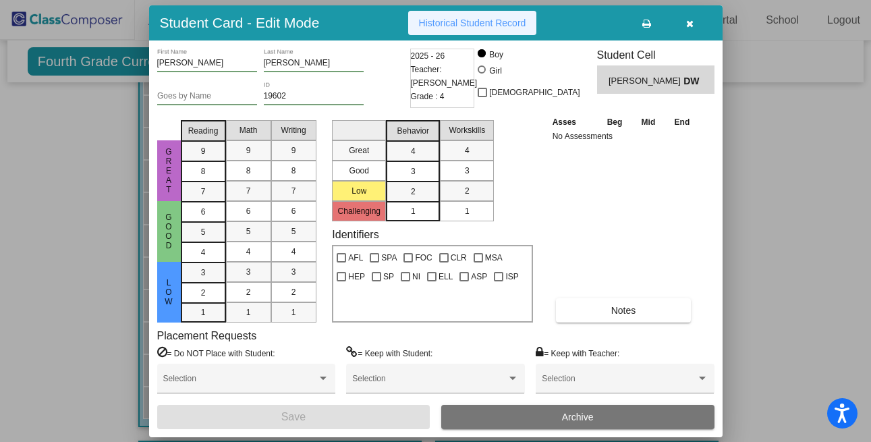
click at [474, 24] on span "Historical Student Record" at bounding box center [472, 23] width 107 height 11
click at [690, 24] on icon "button" at bounding box center [689, 23] width 7 height 9
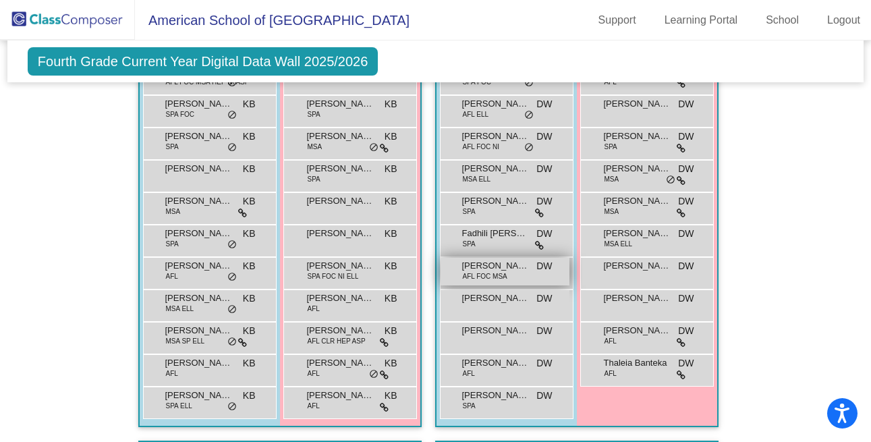
click at [493, 263] on span "Faris Barghouth" at bounding box center [495, 265] width 67 height 13
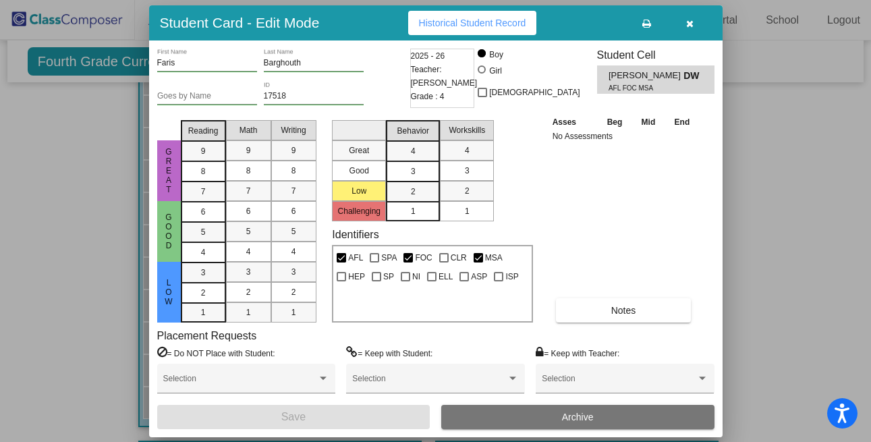
click at [462, 20] on span "Historical Student Record" at bounding box center [472, 23] width 107 height 11
click at [687, 26] on icon "button" at bounding box center [689, 23] width 7 height 9
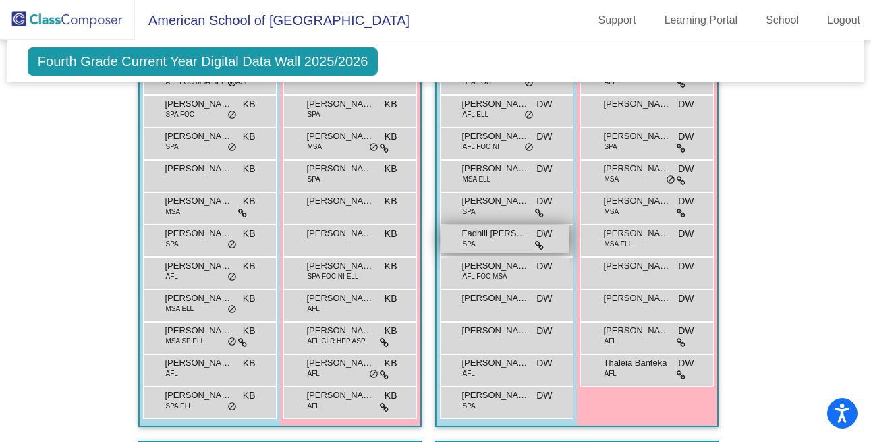
click at [495, 234] on span "Fadhili Ndungu-Kraemer" at bounding box center [495, 233] width 67 height 13
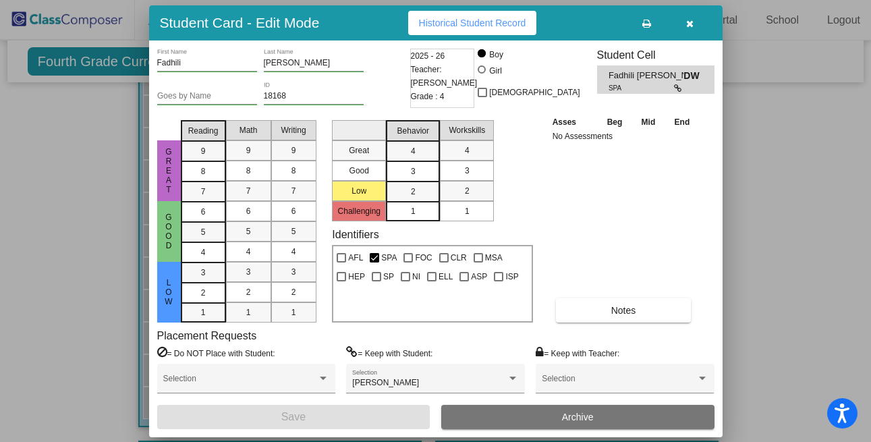
click at [510, 22] on span "Historical Student Record" at bounding box center [472, 23] width 107 height 11
click at [691, 19] on icon "button" at bounding box center [689, 23] width 7 height 9
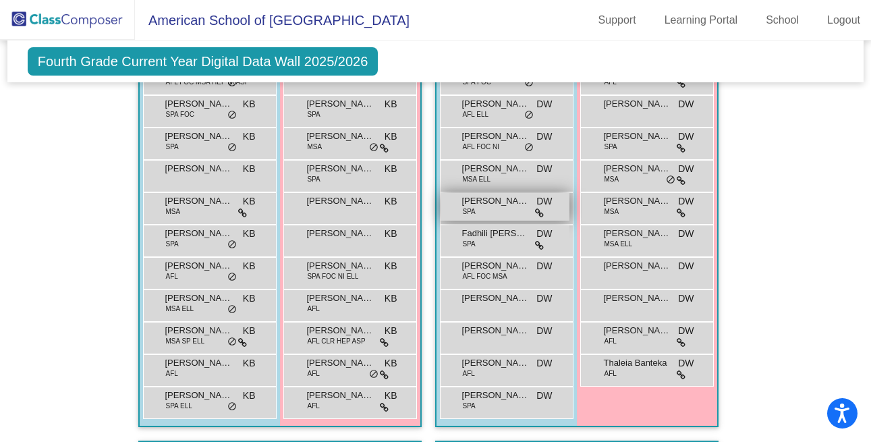
click at [486, 198] on span "Andreas Dimitropoulos" at bounding box center [495, 200] width 67 height 13
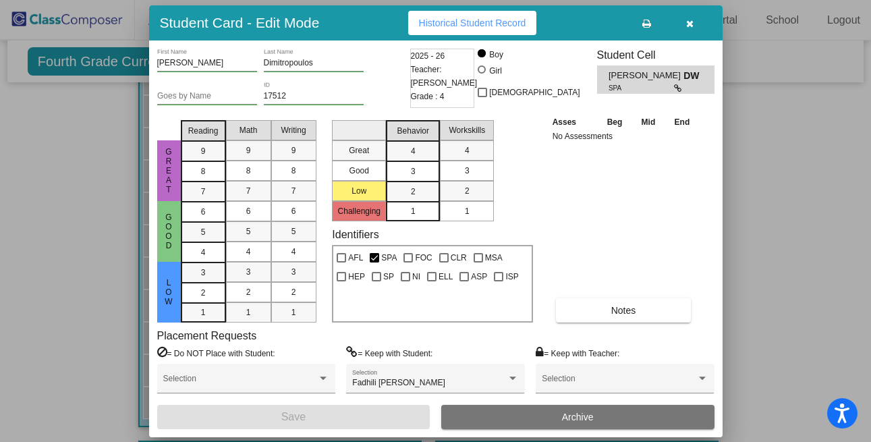
click at [493, 31] on button "Historical Student Record" at bounding box center [472, 23] width 129 height 24
click at [692, 24] on icon "button" at bounding box center [689, 23] width 7 height 9
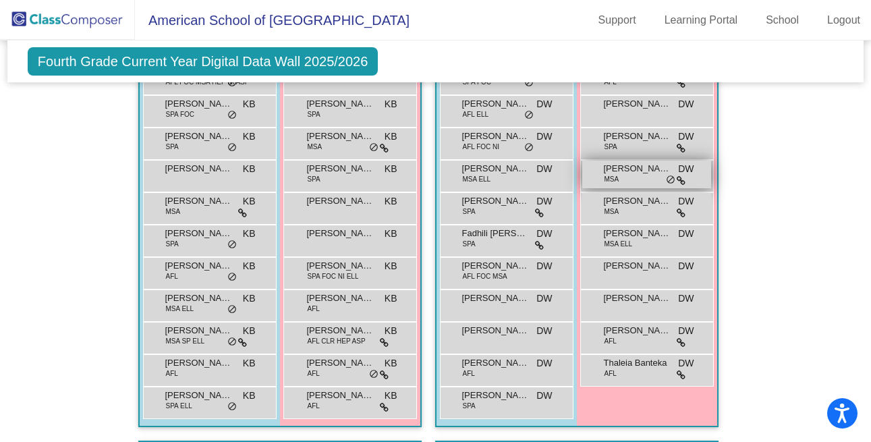
click at [613, 174] on span "MSA" at bounding box center [611, 179] width 15 height 10
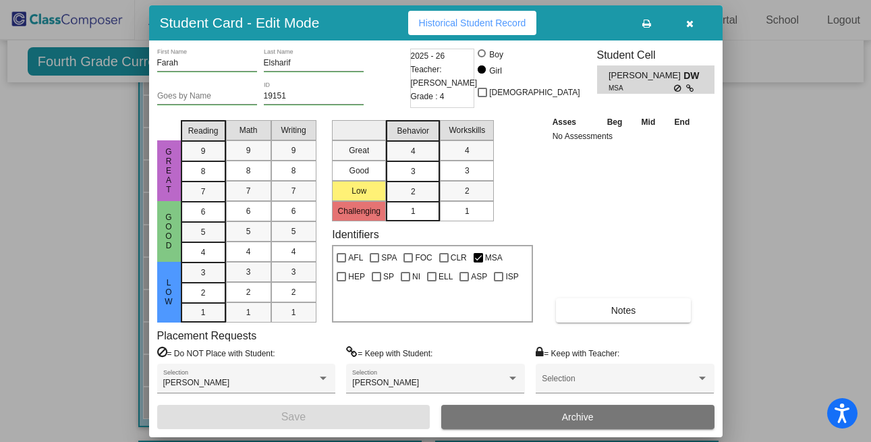
click at [460, 19] on span "Historical Student Record" at bounding box center [472, 23] width 107 height 11
click at [690, 23] on icon "button" at bounding box center [689, 23] width 7 height 9
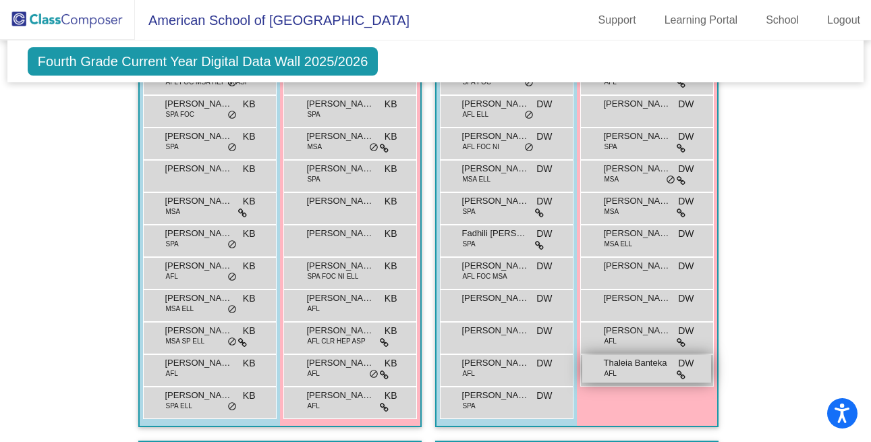
click at [620, 358] on span "Thaleia Banteka" at bounding box center [636, 362] width 67 height 13
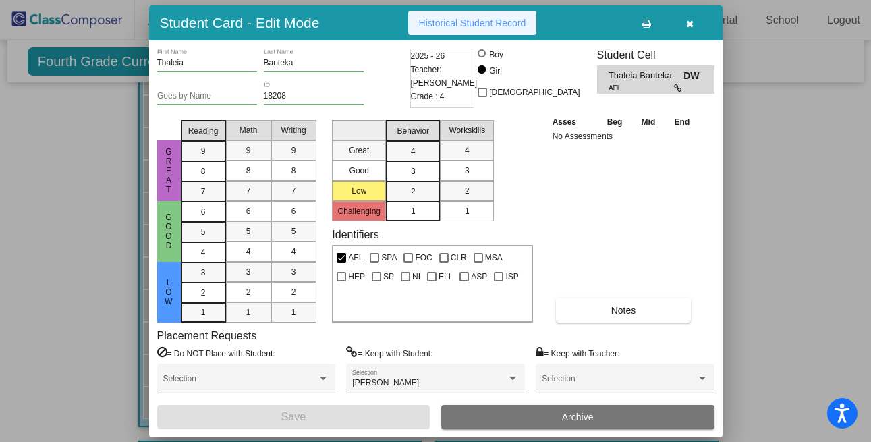
click at [463, 22] on span "Historical Student Record" at bounding box center [472, 23] width 107 height 11
click at [692, 24] on icon "button" at bounding box center [689, 23] width 7 height 9
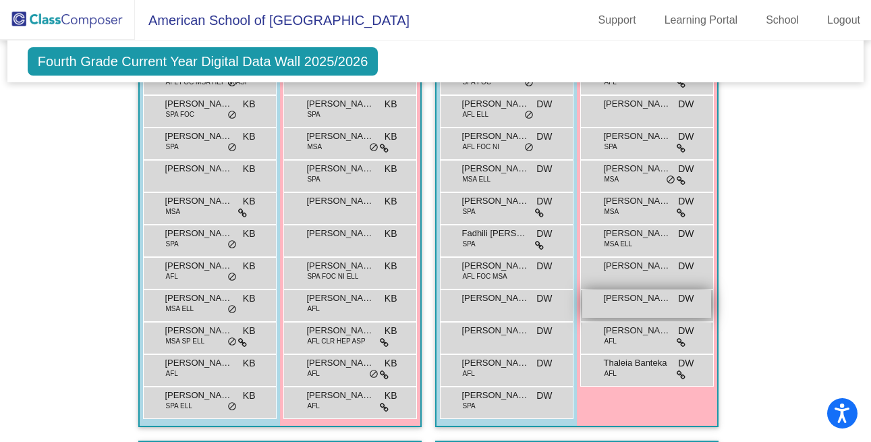
click at [626, 294] on span "Navika Balakrishnan" at bounding box center [636, 298] width 67 height 13
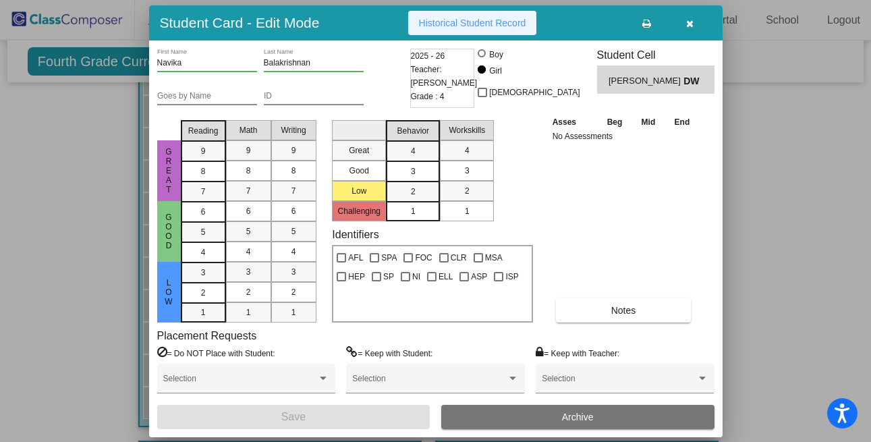
click at [510, 25] on span "Historical Student Record" at bounding box center [472, 23] width 107 height 11
click at [694, 24] on button "button" at bounding box center [690, 23] width 43 height 24
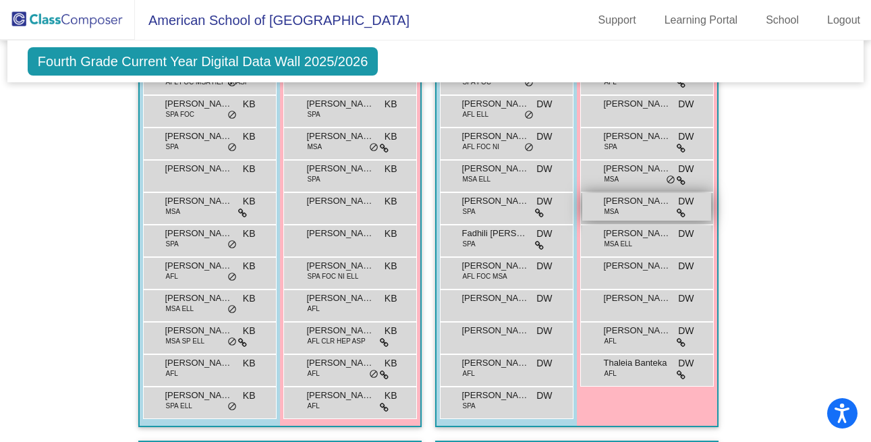
click at [625, 198] on span "Maeen Waseem" at bounding box center [636, 200] width 67 height 13
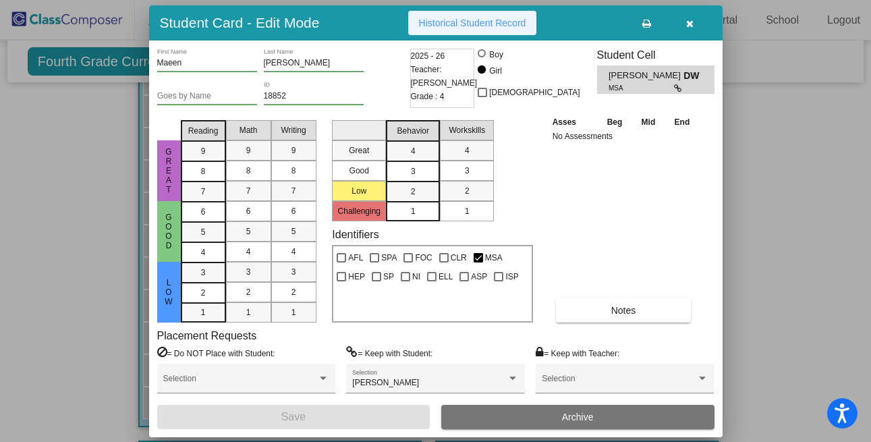
click at [508, 29] on button "Historical Student Record" at bounding box center [472, 23] width 129 height 24
click at [692, 22] on icon "button" at bounding box center [689, 23] width 7 height 9
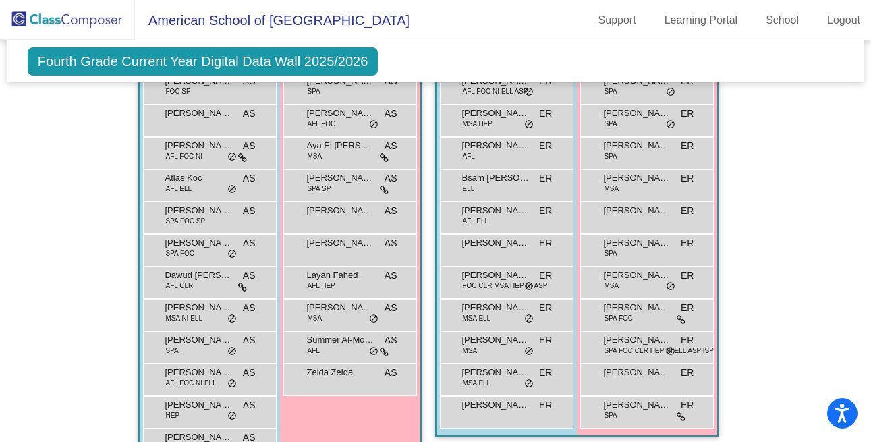
scroll to position [1387, 0]
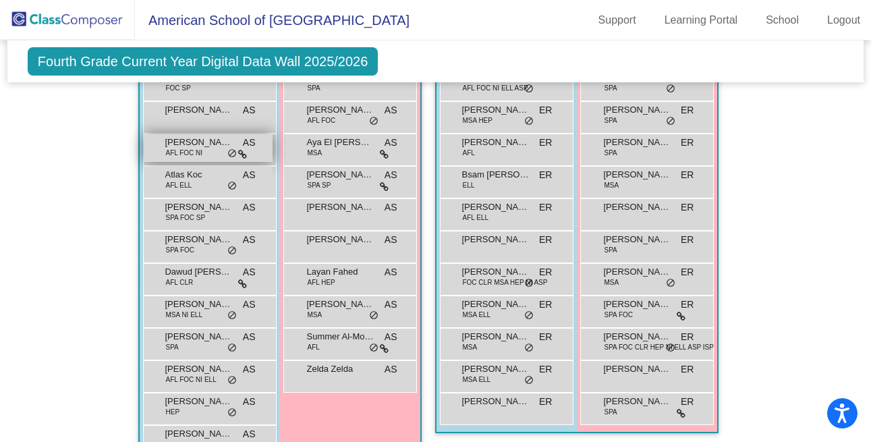
click at [188, 152] on span "AFL FOC NI" at bounding box center [183, 153] width 37 height 10
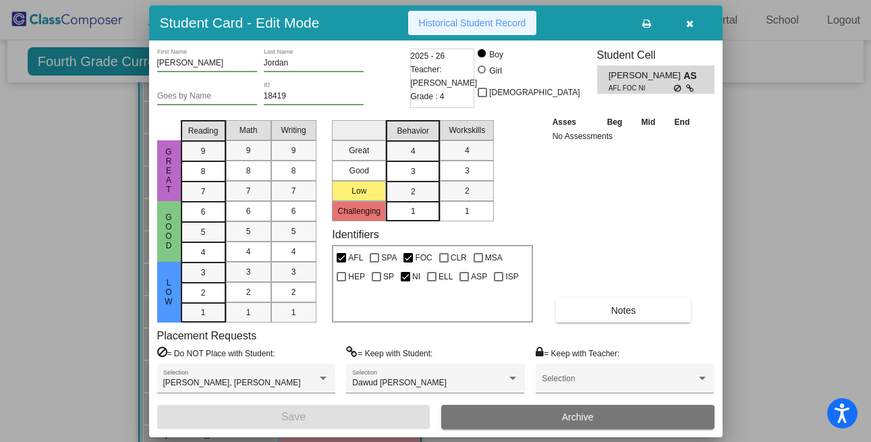
click at [491, 24] on span "Historical Student Record" at bounding box center [472, 23] width 107 height 11
click at [696, 25] on button "button" at bounding box center [690, 23] width 43 height 24
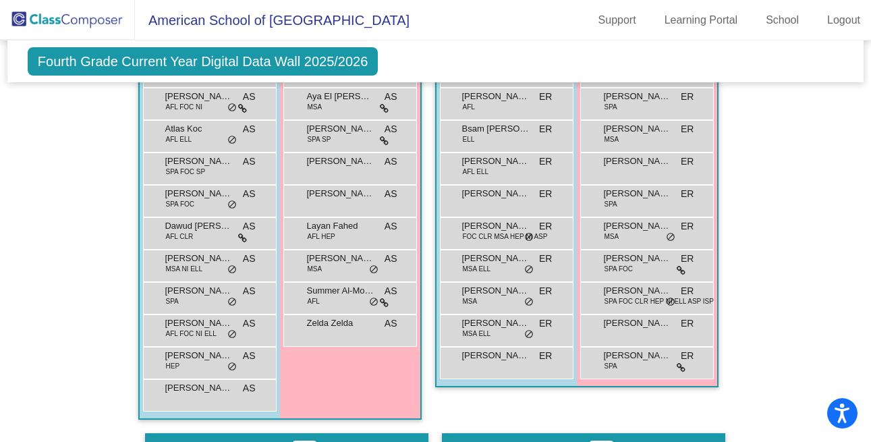
scroll to position [1434, 0]
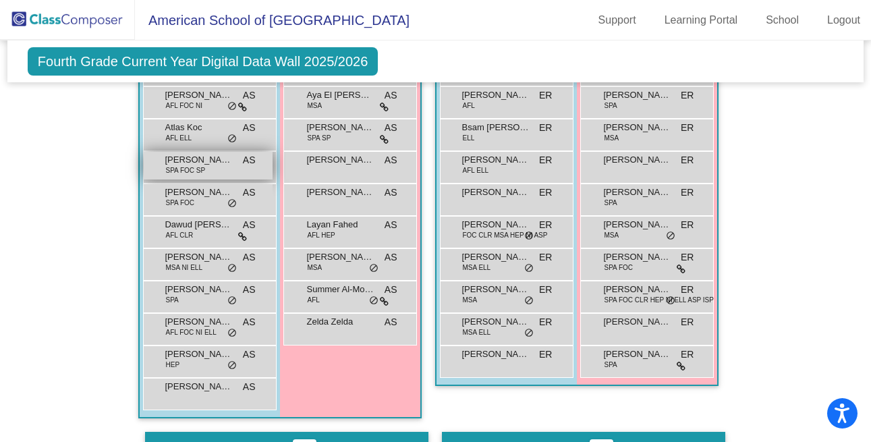
click at [199, 165] on span "SPA FOC SP" at bounding box center [185, 170] width 40 height 10
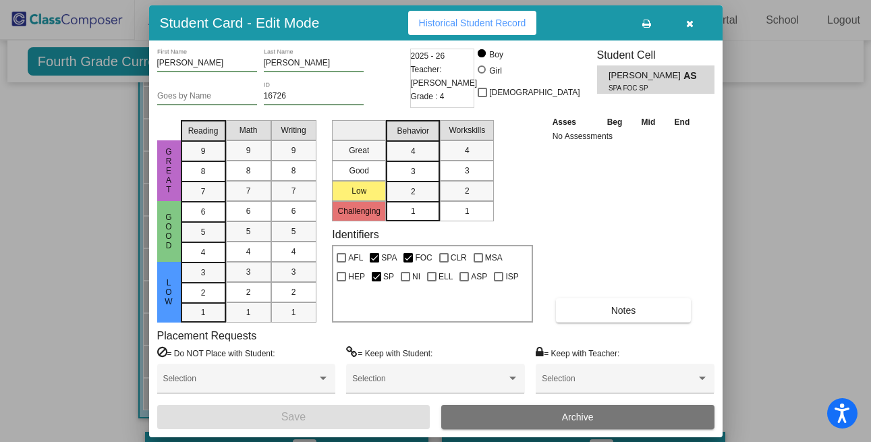
click at [493, 25] on span "Historical Student Record" at bounding box center [472, 23] width 107 height 11
click at [690, 26] on icon "button" at bounding box center [689, 23] width 7 height 9
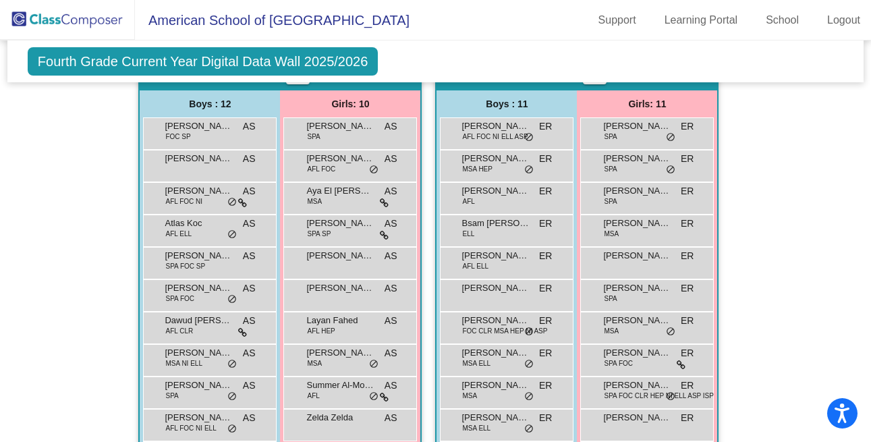
scroll to position [1338, 0]
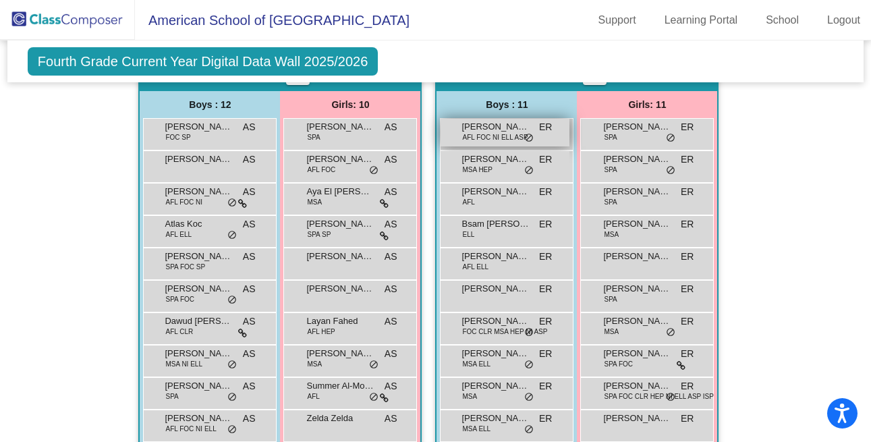
click at [463, 126] on span "Abdulaziz Al-Humaidi" at bounding box center [495, 126] width 67 height 13
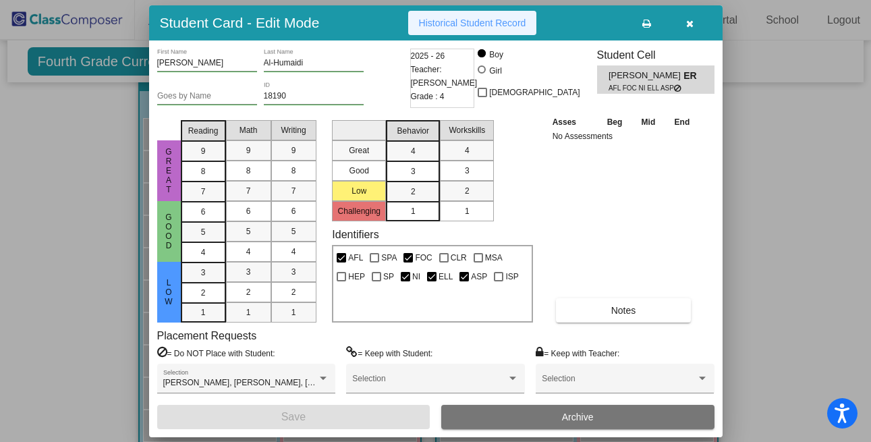
click at [464, 27] on span "Historical Student Record" at bounding box center [472, 23] width 107 height 11
click at [688, 22] on icon "button" at bounding box center [689, 23] width 7 height 9
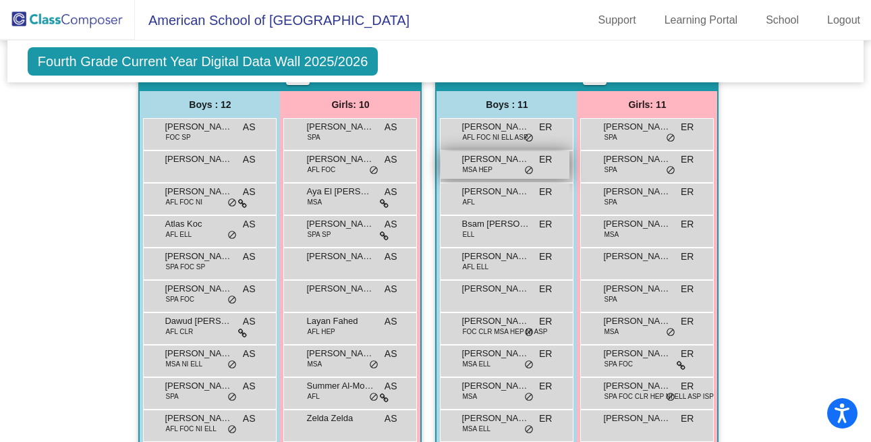
click at [473, 161] on span "Adam Hamdaoui" at bounding box center [495, 159] width 67 height 13
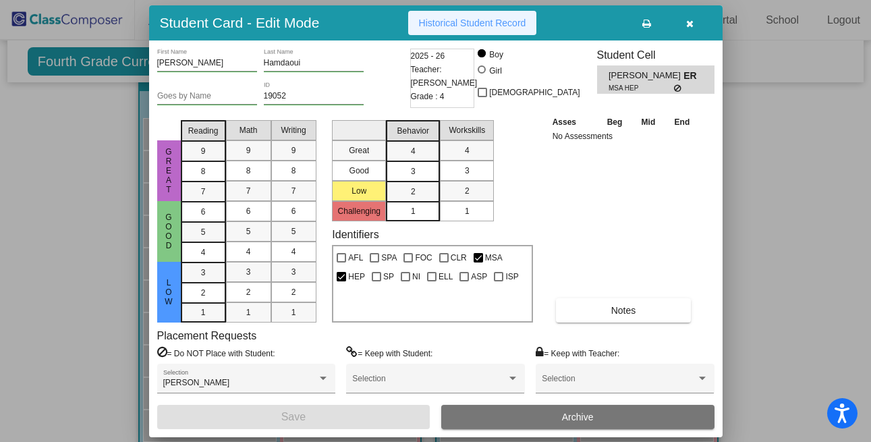
click at [454, 23] on span "Historical Student Record" at bounding box center [472, 23] width 107 height 11
click at [692, 22] on icon "button" at bounding box center [689, 23] width 7 height 9
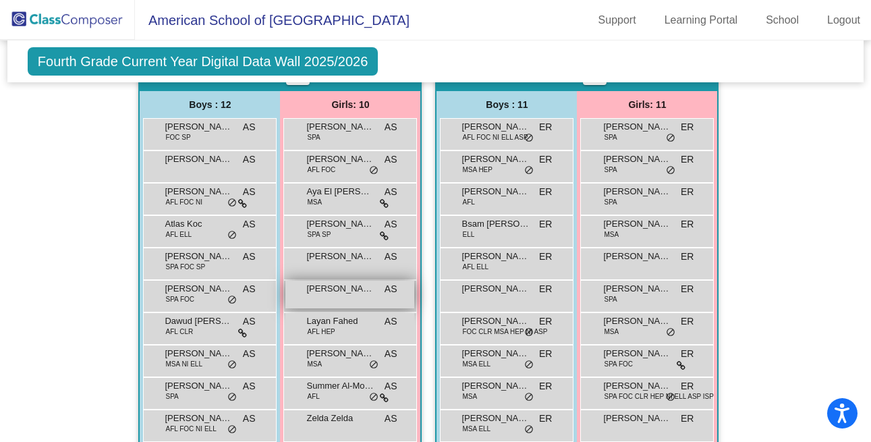
click at [343, 289] on span "Julia Neff" at bounding box center [339, 288] width 67 height 13
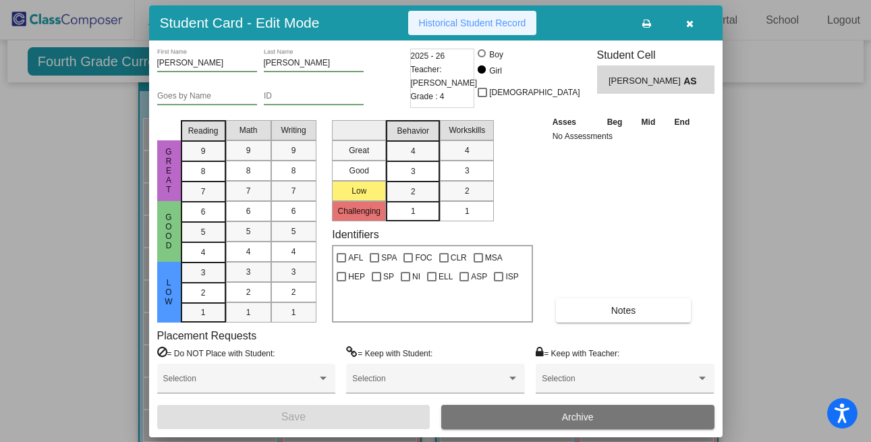
click at [463, 26] on span "Historical Student Record" at bounding box center [472, 23] width 107 height 11
click at [698, 20] on button "button" at bounding box center [690, 23] width 43 height 24
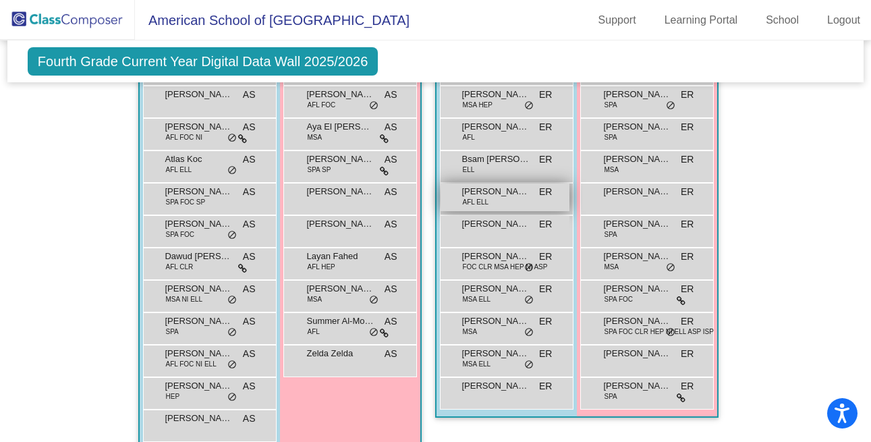
scroll to position [1409, 0]
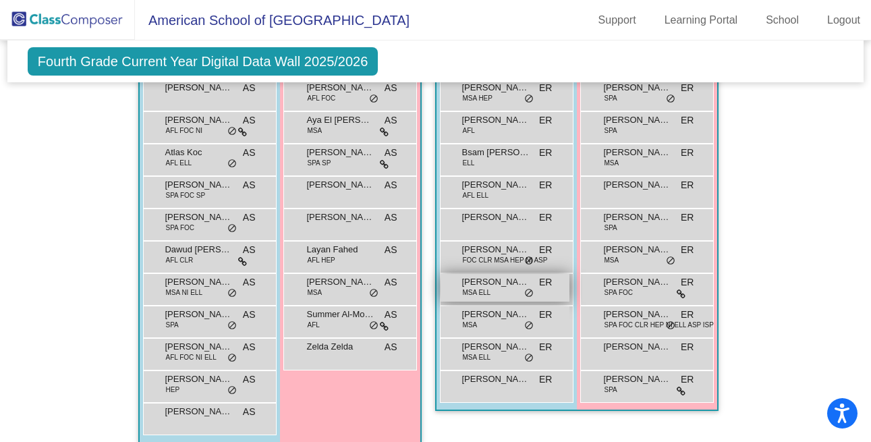
click at [478, 283] on span "Ibrahim Yaacoub" at bounding box center [495, 281] width 67 height 13
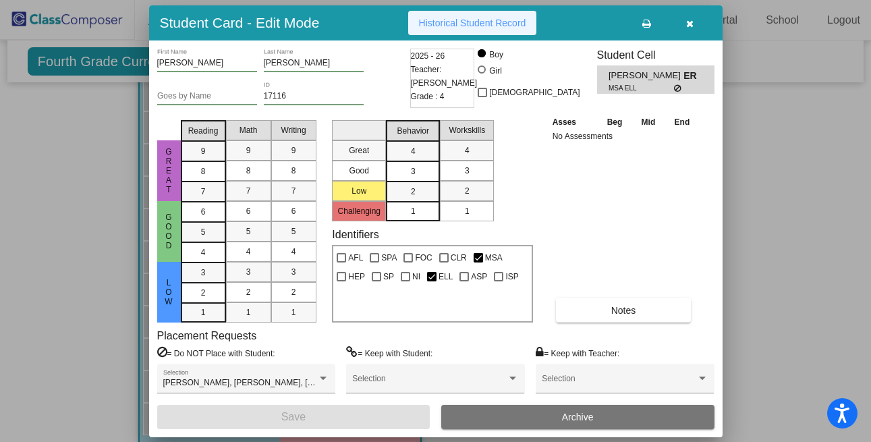
click at [477, 28] on button "Historical Student Record" at bounding box center [472, 23] width 129 height 24
click at [693, 22] on icon "button" at bounding box center [689, 23] width 7 height 9
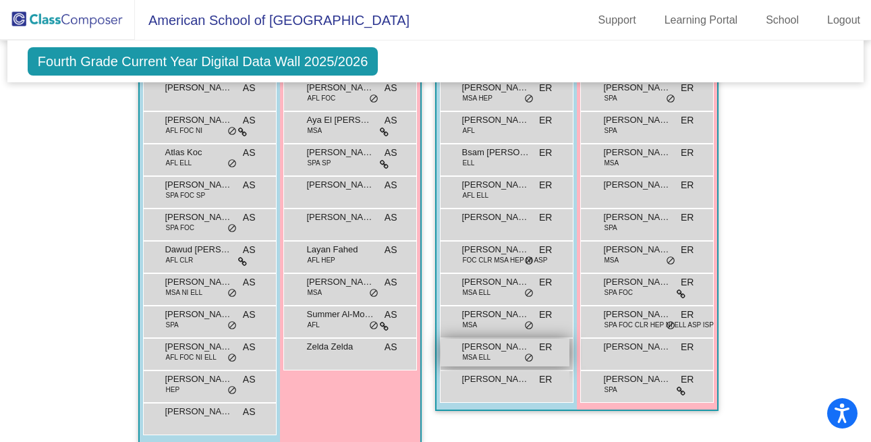
click at [484, 348] on span "Nasser Al-Thani" at bounding box center [495, 346] width 67 height 13
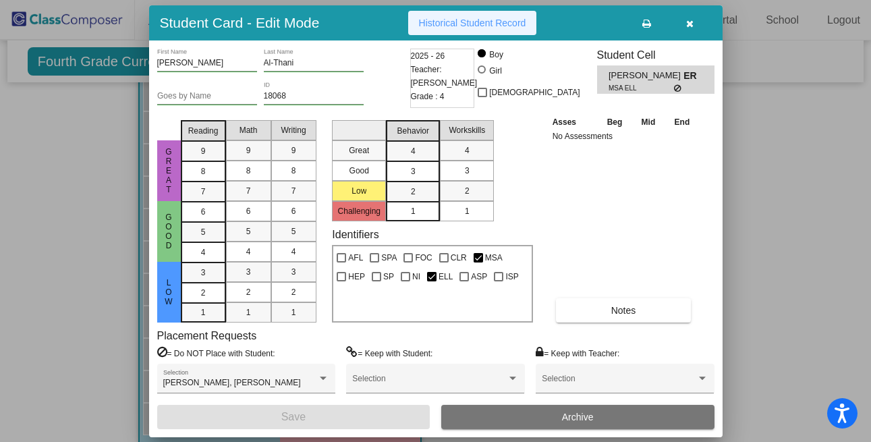
click at [466, 21] on span "Historical Student Record" at bounding box center [472, 23] width 107 height 11
click at [686, 24] on button "button" at bounding box center [690, 23] width 43 height 24
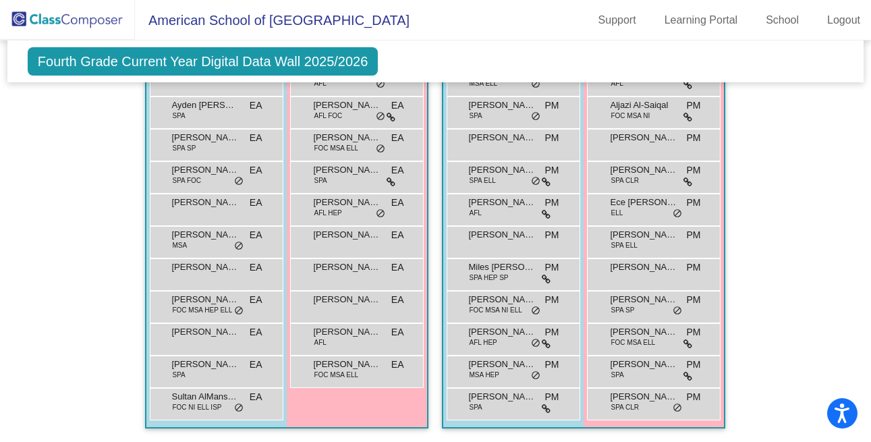
scroll to position [0, 0]
click at [193, 391] on span "Sultan AlMansouri" at bounding box center [204, 396] width 67 height 13
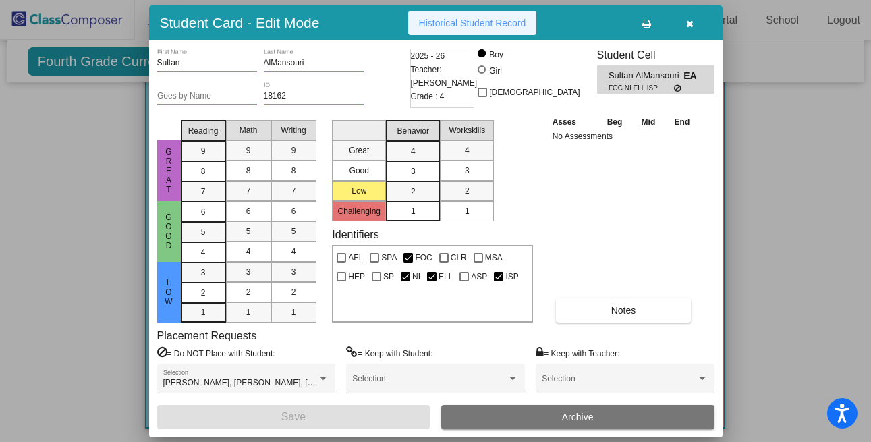
click at [464, 24] on span "Historical Student Record" at bounding box center [472, 23] width 107 height 11
click at [690, 20] on icon "button" at bounding box center [689, 23] width 7 height 9
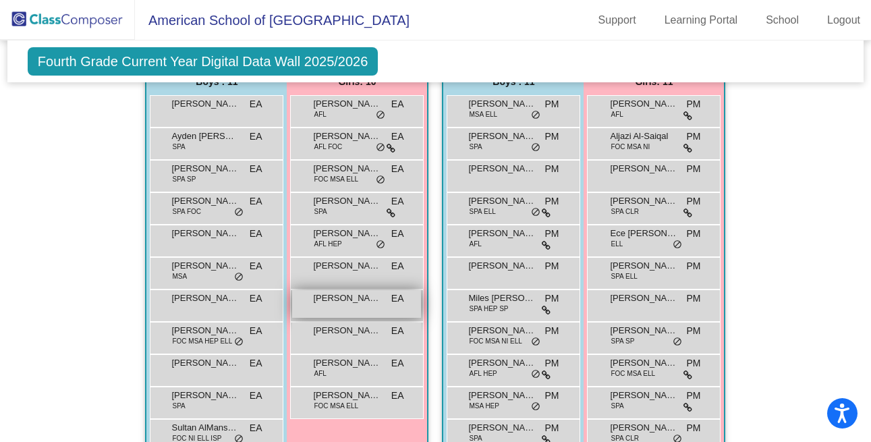
scroll to position [1832, 0]
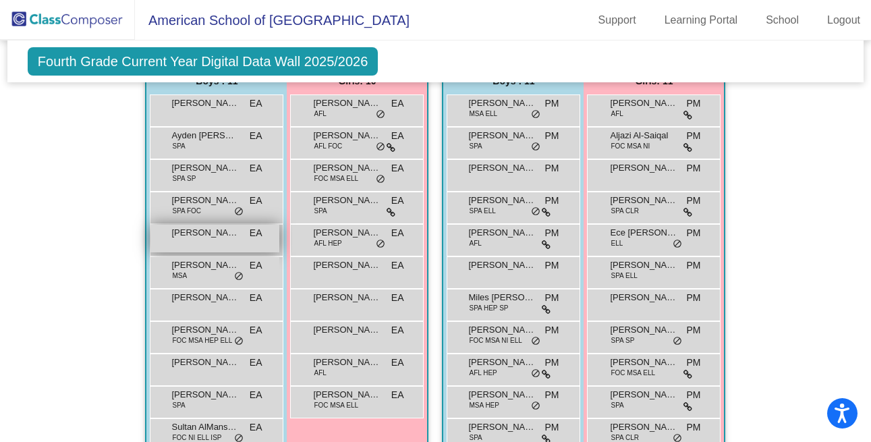
click at [195, 229] on span "Hamad Al-Moftah" at bounding box center [204, 232] width 67 height 13
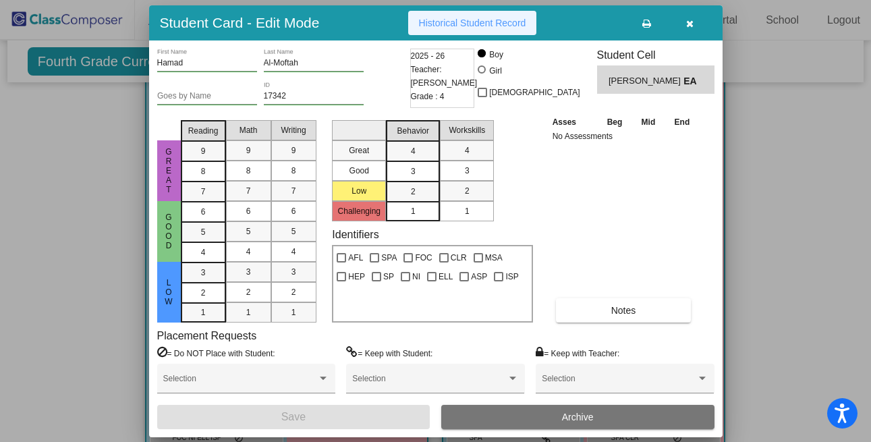
click at [465, 18] on span "Historical Student Record" at bounding box center [472, 23] width 107 height 11
click at [692, 30] on button "button" at bounding box center [690, 23] width 43 height 24
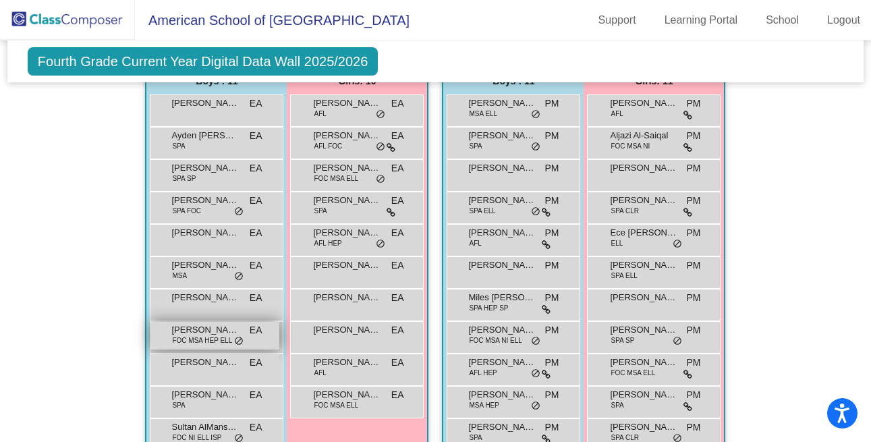
click at [210, 338] on span "FOC MSA HEP ELL" at bounding box center [202, 340] width 60 height 10
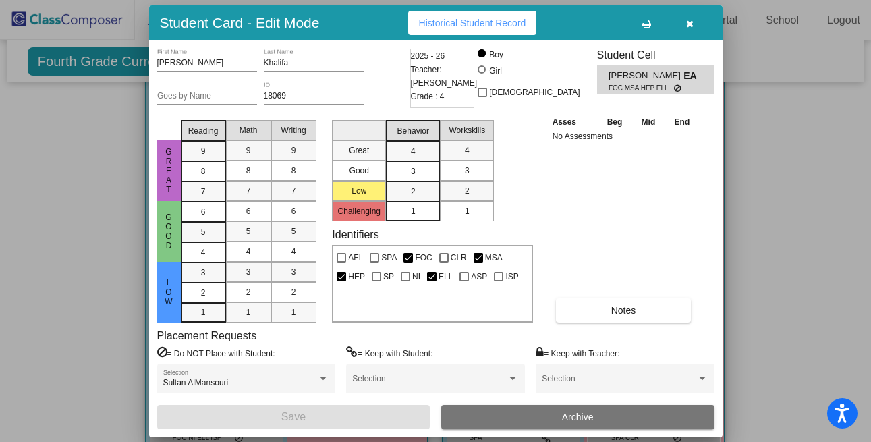
click at [467, 22] on span "Historical Student Record" at bounding box center [472, 23] width 107 height 11
click at [690, 26] on icon "button" at bounding box center [689, 23] width 7 height 9
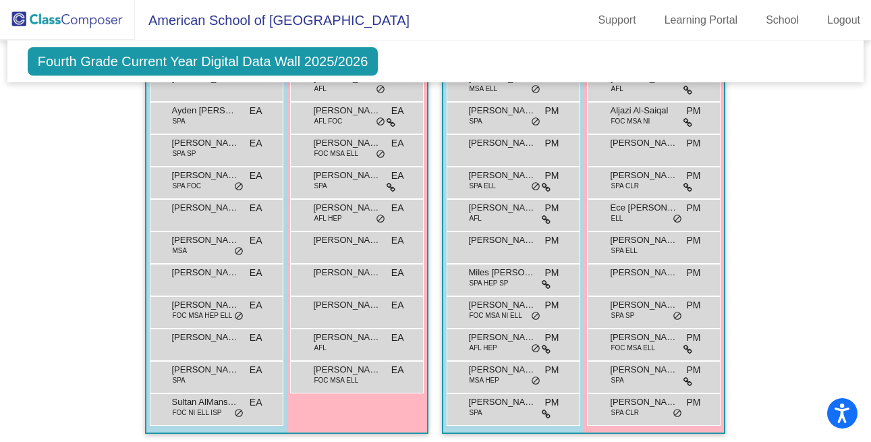
scroll to position [1866, 0]
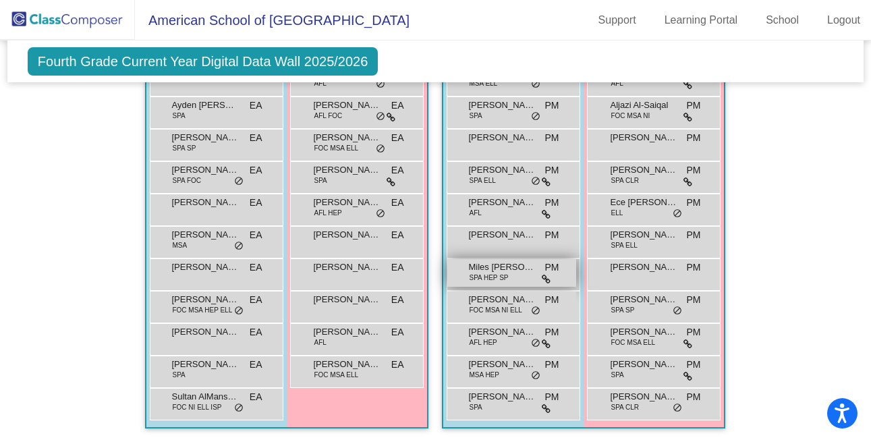
click at [495, 273] on span "SPA HEP SP" at bounding box center [488, 278] width 39 height 10
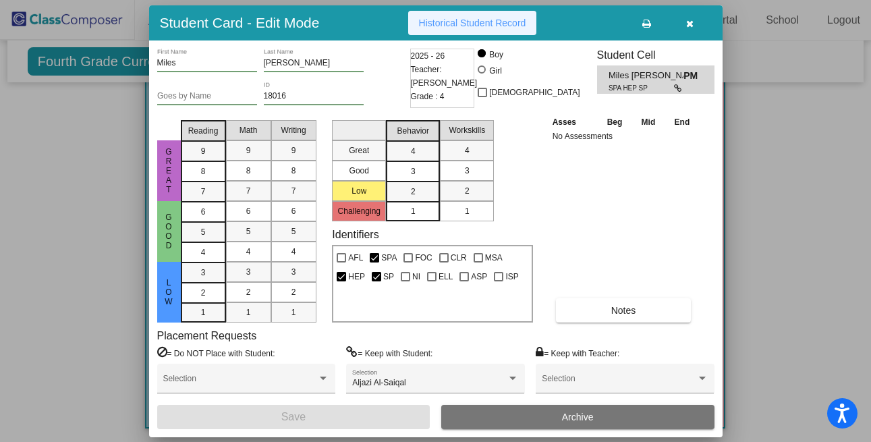
click at [503, 29] on button "Historical Student Record" at bounding box center [472, 23] width 129 height 24
click at [688, 25] on icon "button" at bounding box center [689, 23] width 7 height 9
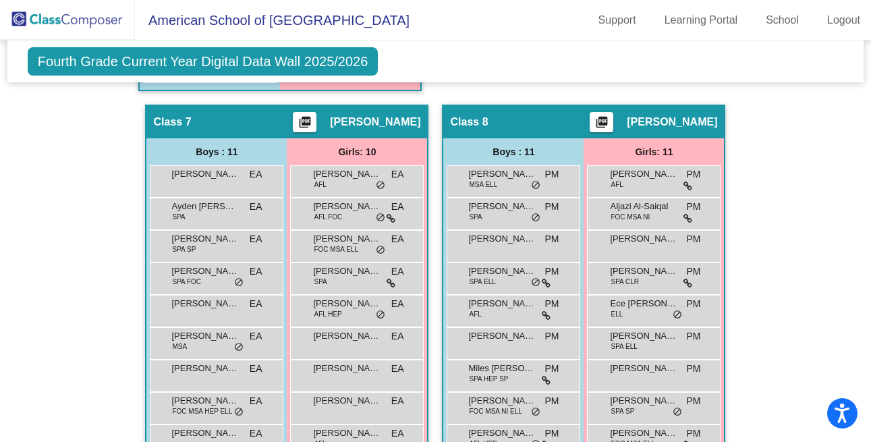
scroll to position [1753, 0]
